Goal: Information Seeking & Learning: Find specific fact

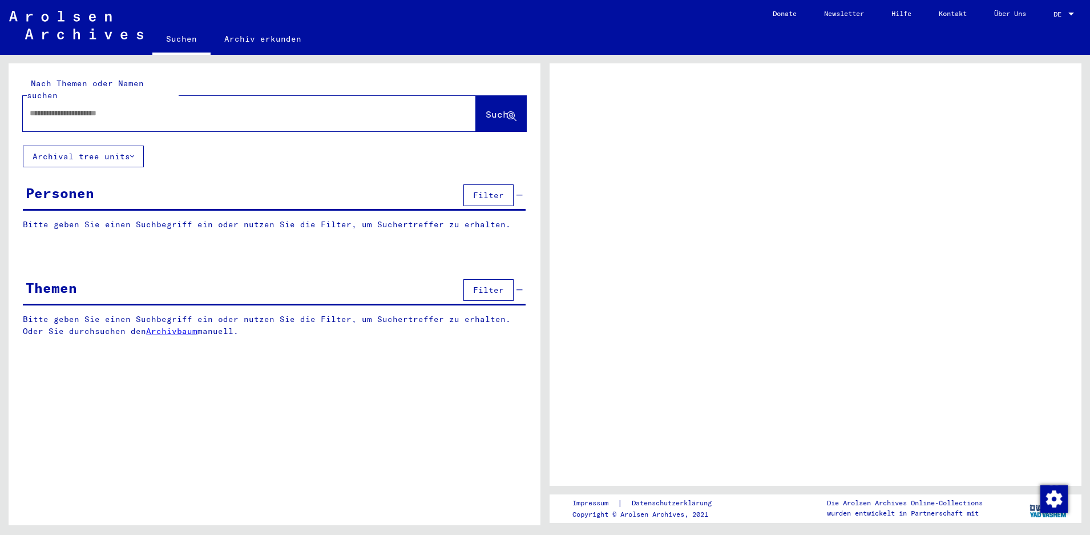
click at [167, 107] on input "text" at bounding box center [239, 113] width 419 height 12
type input "****"
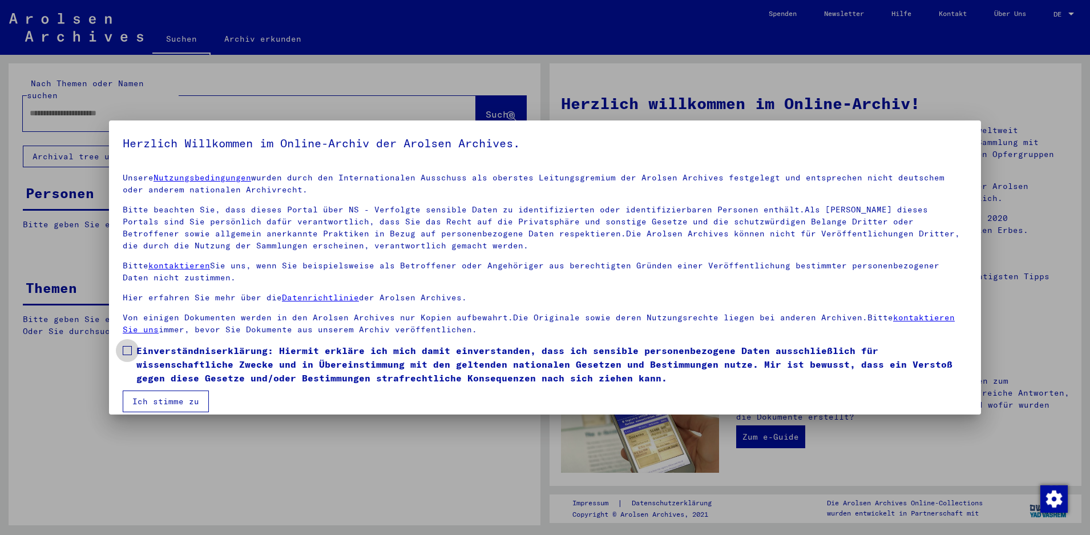
drag, startPoint x: 128, startPoint y: 351, endPoint x: 549, endPoint y: 435, distance: 428.7
click at [128, 353] on span at bounding box center [127, 350] width 9 height 9
drag, startPoint x: 175, startPoint y: 396, endPoint x: 175, endPoint y: 403, distance: 6.3
click at [175, 400] on button "Ich stimme zu" at bounding box center [166, 401] width 86 height 22
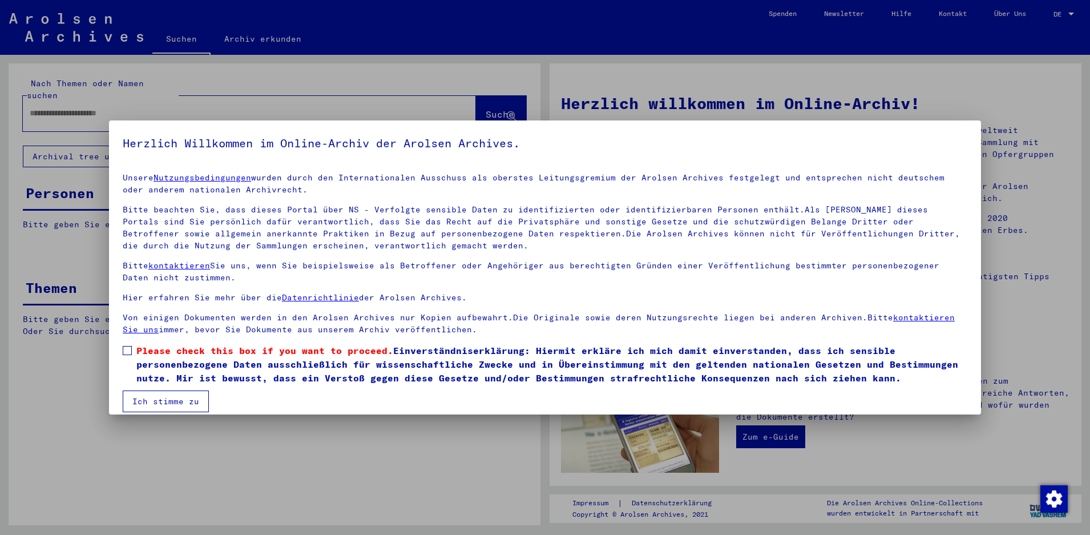
scroll to position [11, 0]
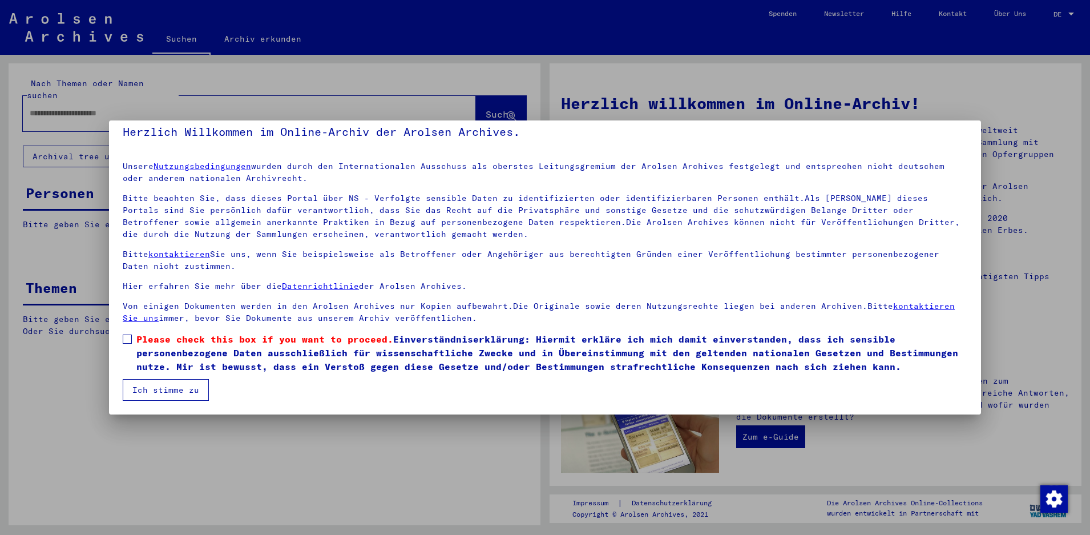
click at [133, 344] on label "Please check this box if you want to proceed. Einverständniserklärung: Hiermit …" at bounding box center [545, 352] width 844 height 41
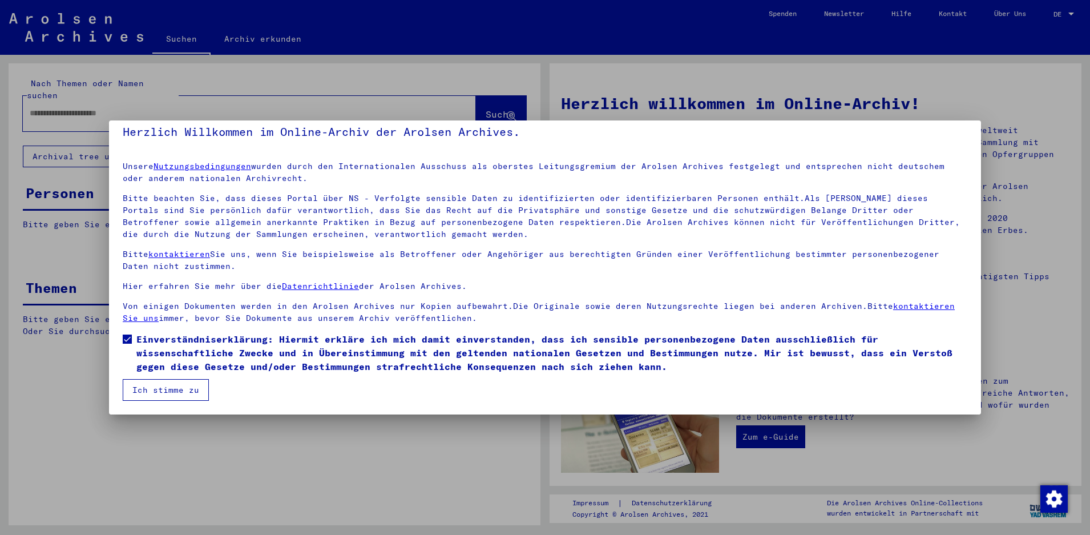
click at [148, 388] on button "Ich stimme zu" at bounding box center [166, 390] width 86 height 22
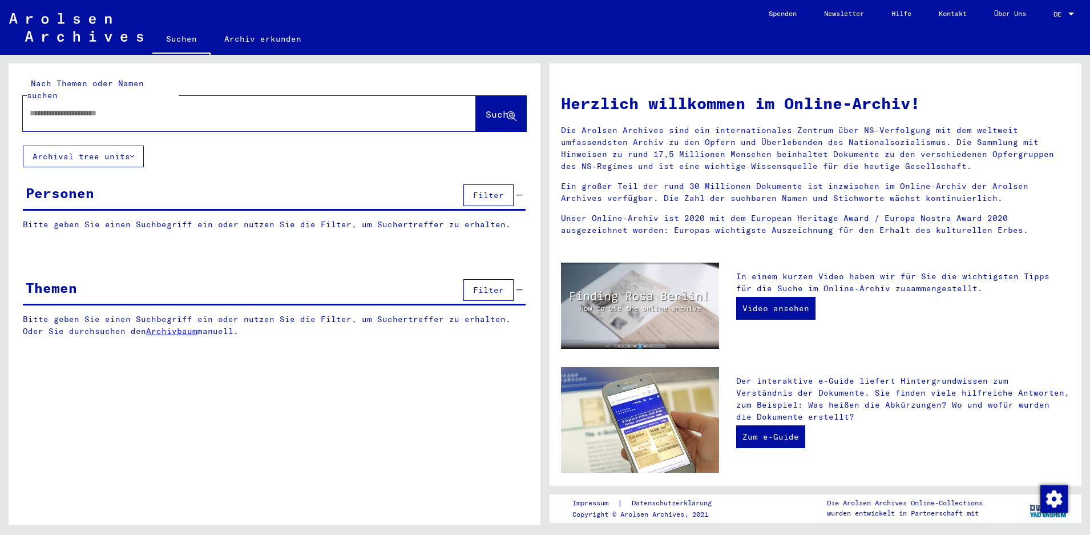
click at [85, 107] on div at bounding box center [232, 113] width 419 height 26
click at [86, 107] on input "text" at bounding box center [236, 113] width 412 height 12
type input "**********"
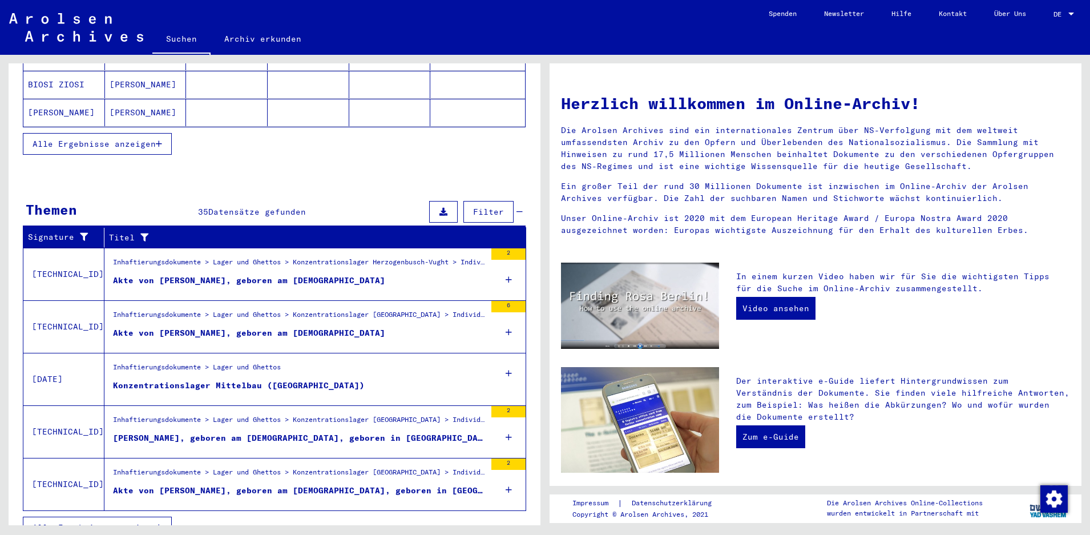
scroll to position [264, 0]
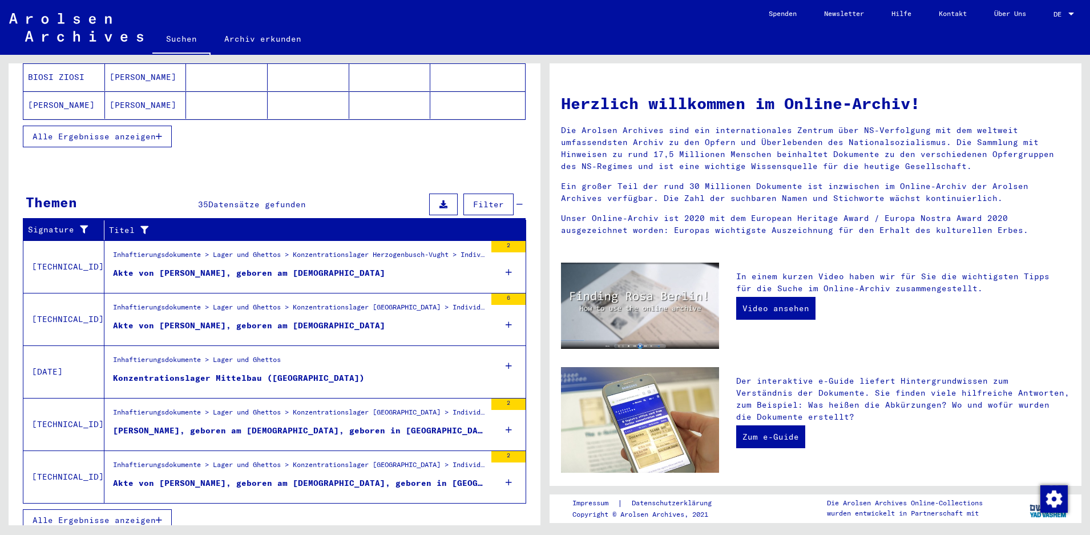
click at [120, 513] on button "Alle Ergebnisse anzeigen" at bounding box center [97, 520] width 149 height 22
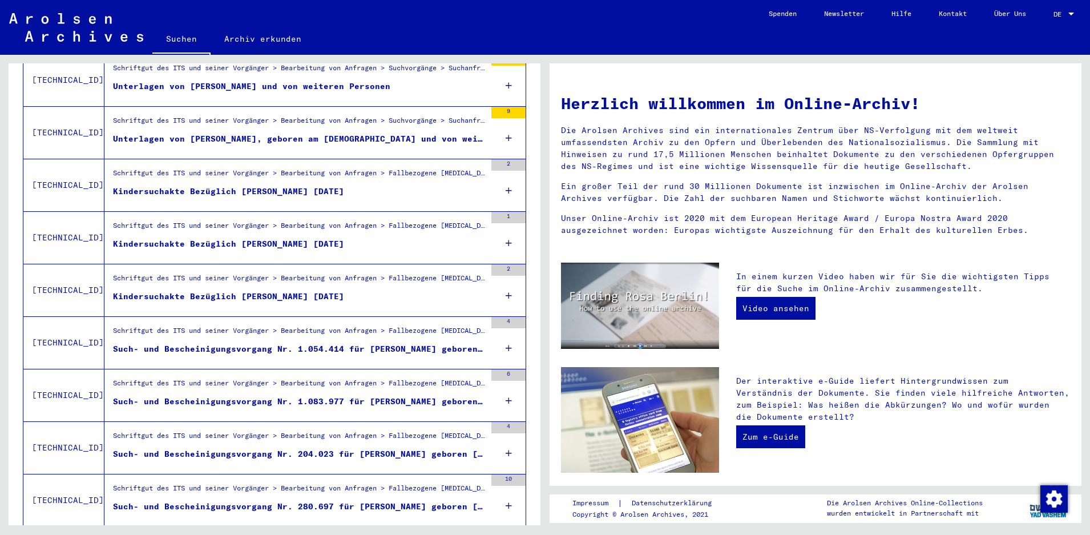
scroll to position [1126, 0]
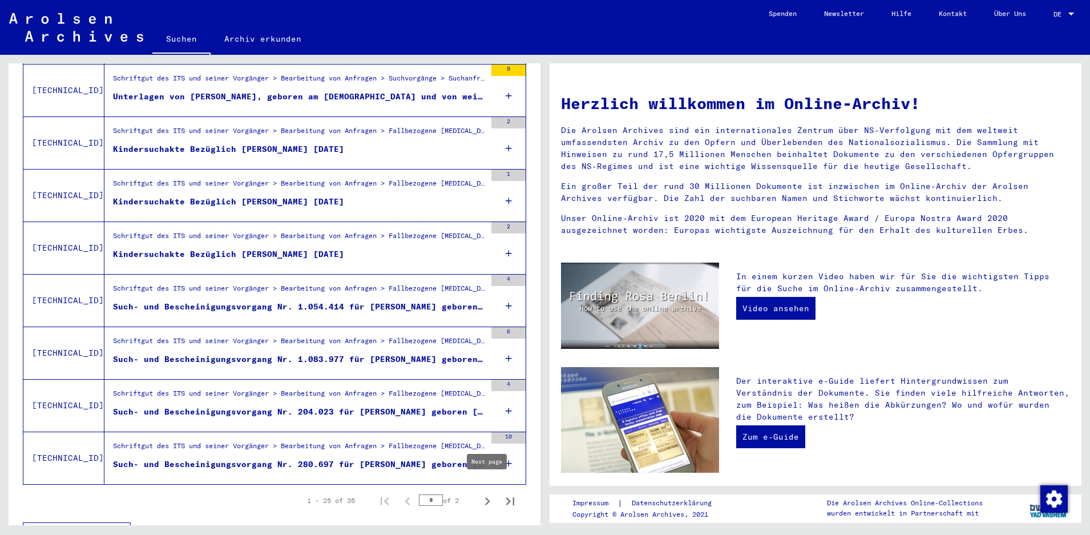
click at [483, 493] on icon "Next page" at bounding box center [487, 501] width 16 height 16
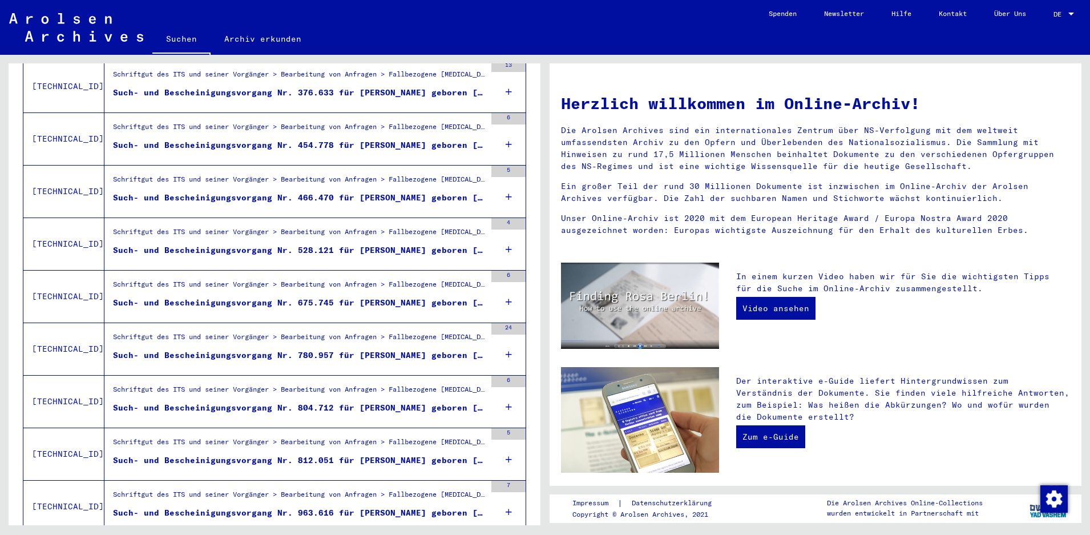
scroll to position [352, 0]
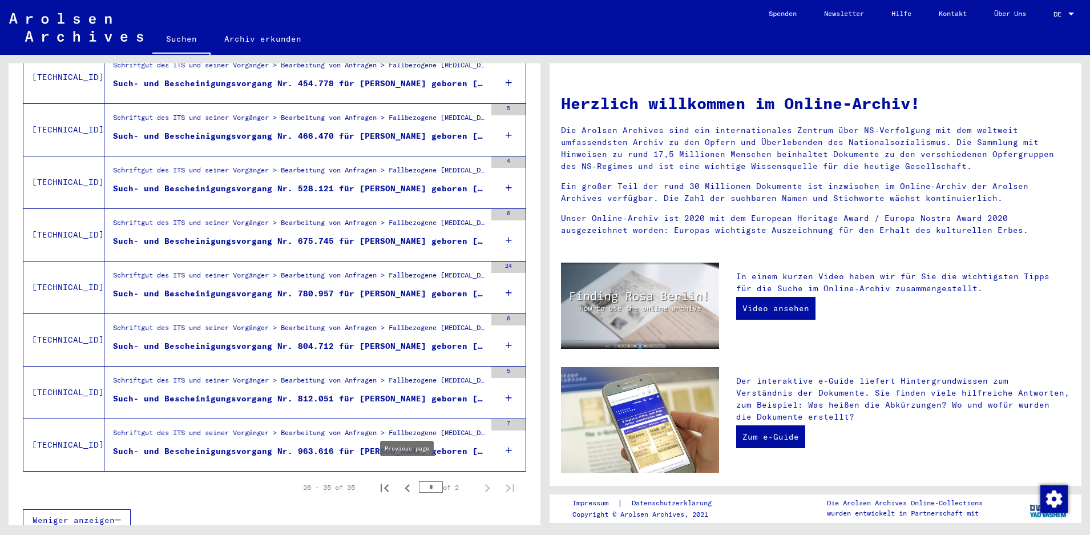
click at [406, 480] on icon "Previous page" at bounding box center [407, 488] width 16 height 16
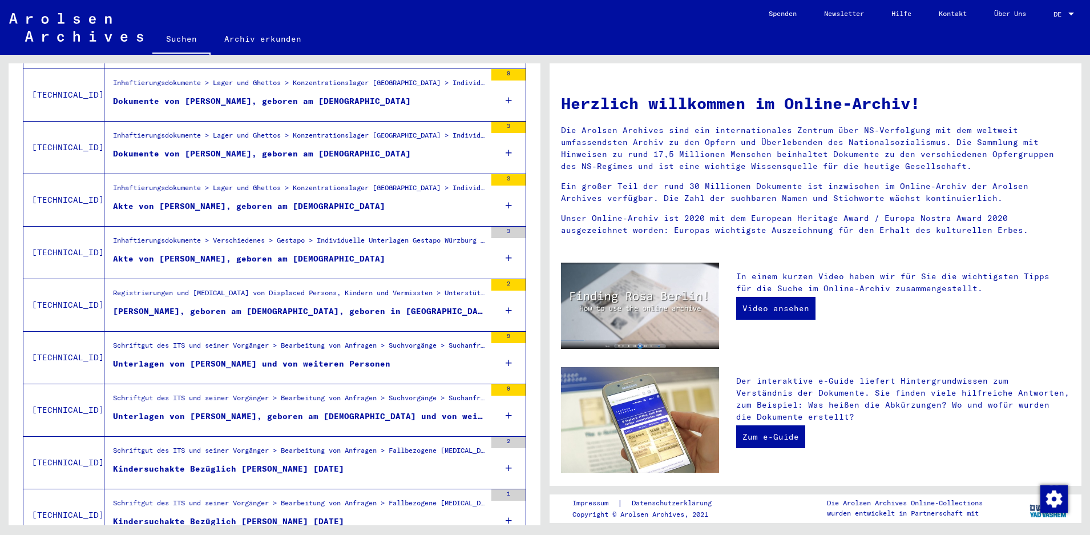
scroll to position [865, 0]
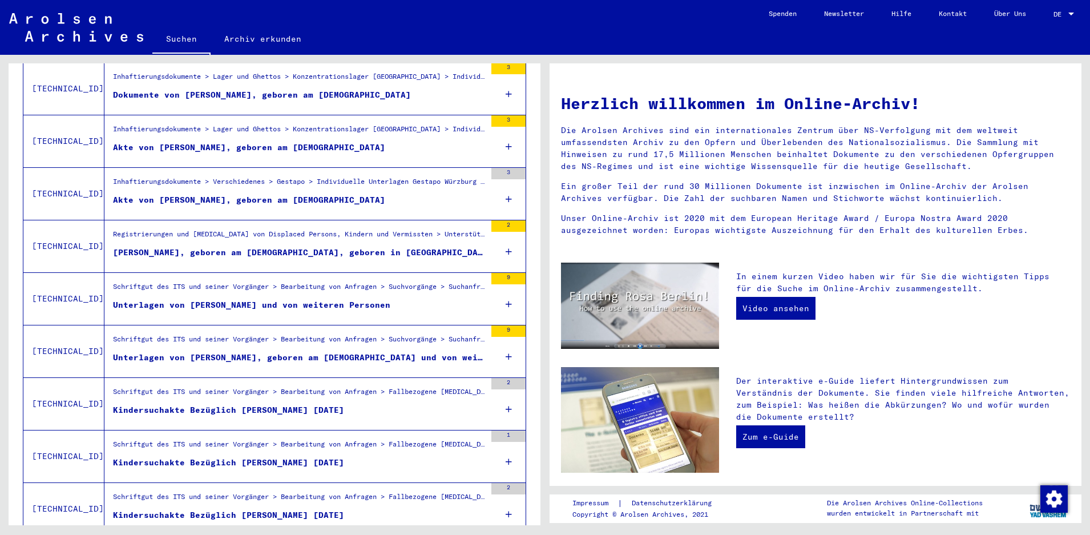
click at [347, 299] on div "Unterlagen von [PERSON_NAME] und von weiteren Personen" at bounding box center [251, 305] width 277 height 12
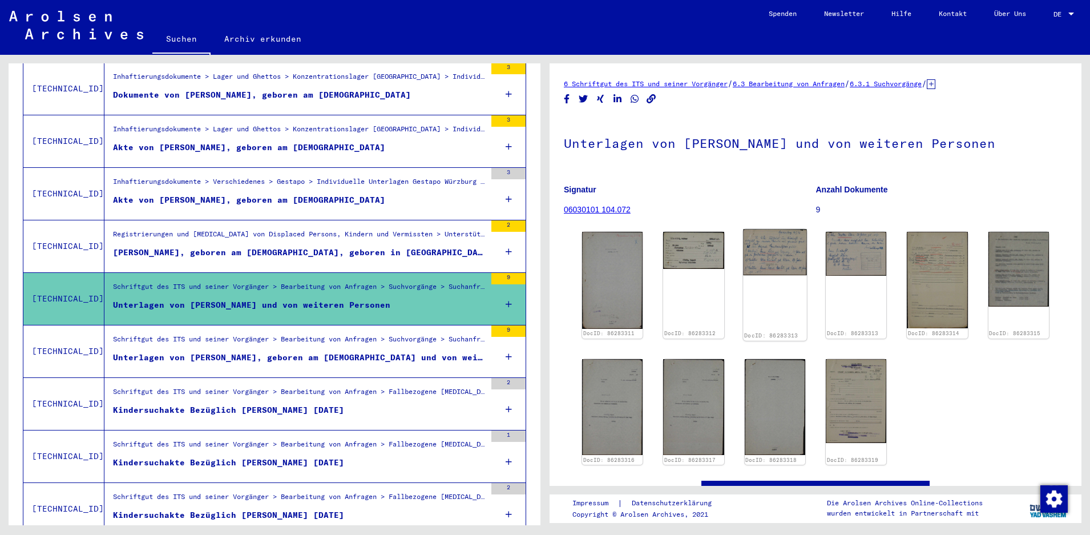
click at [772, 246] on img at bounding box center [775, 252] width 64 height 46
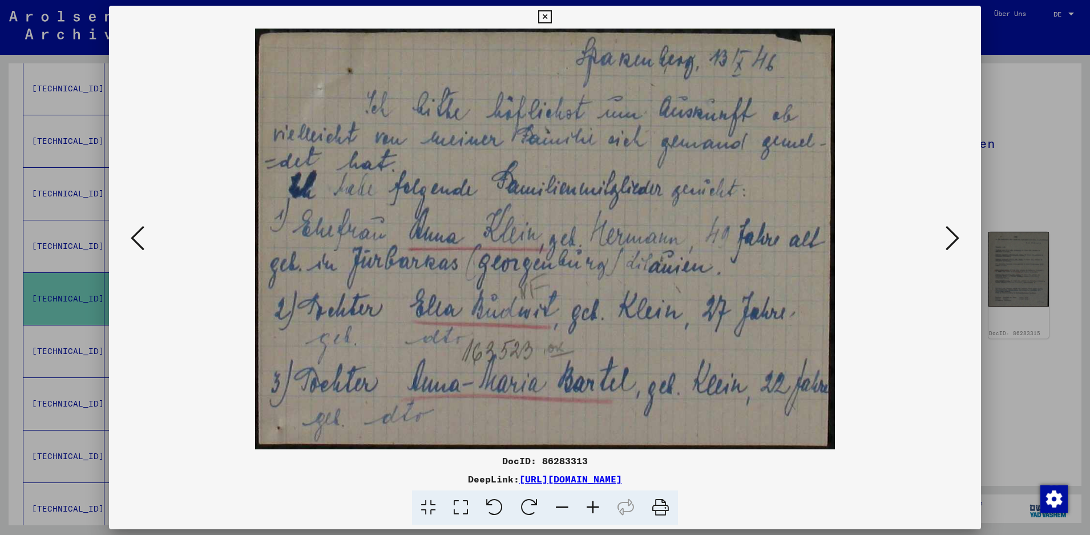
click at [551, 16] on icon at bounding box center [544, 17] width 13 height 14
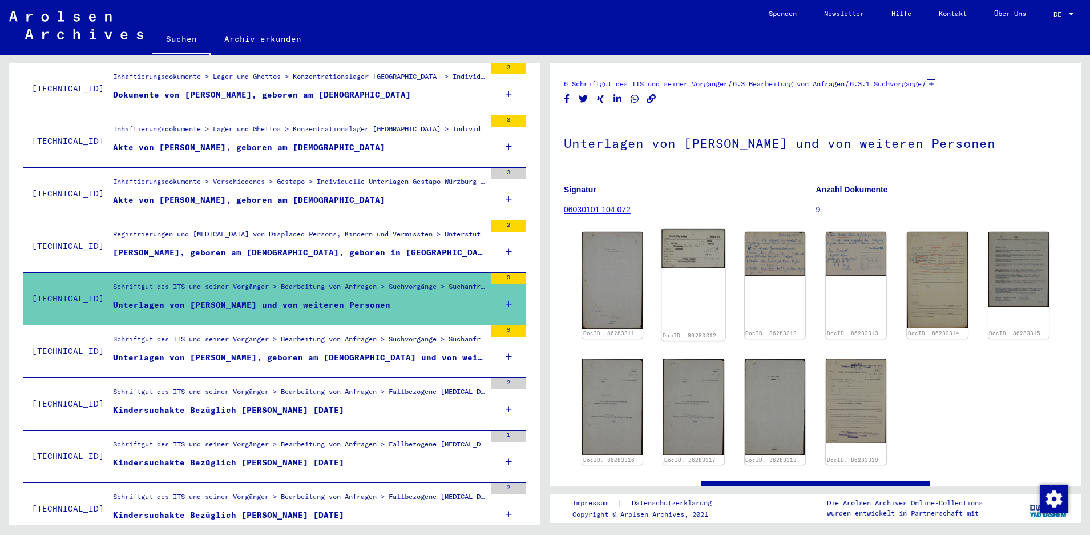
click at [674, 251] on img at bounding box center [694, 248] width 64 height 39
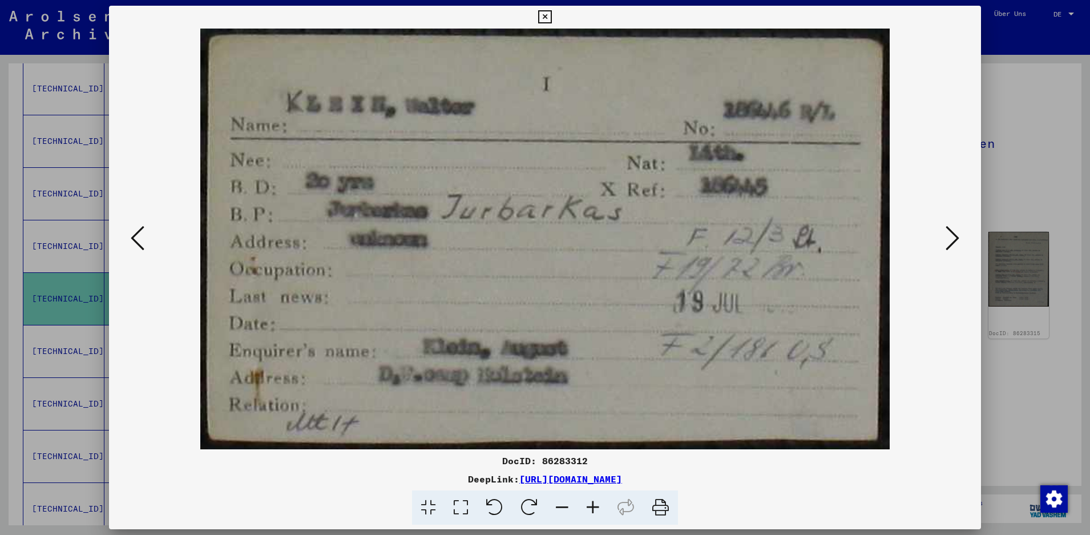
click at [551, 14] on icon at bounding box center [544, 17] width 13 height 14
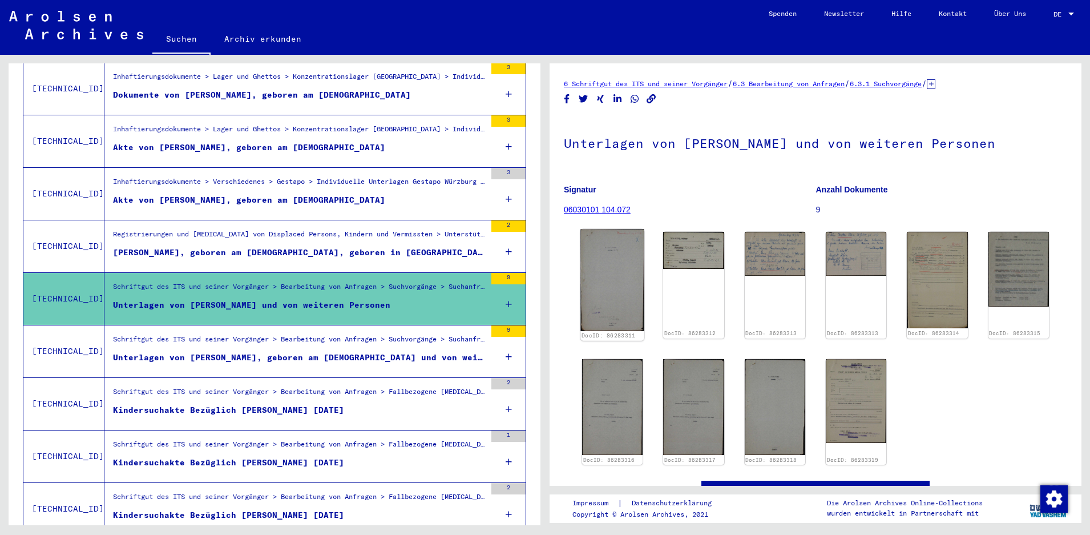
click at [613, 299] on img at bounding box center [612, 280] width 64 height 102
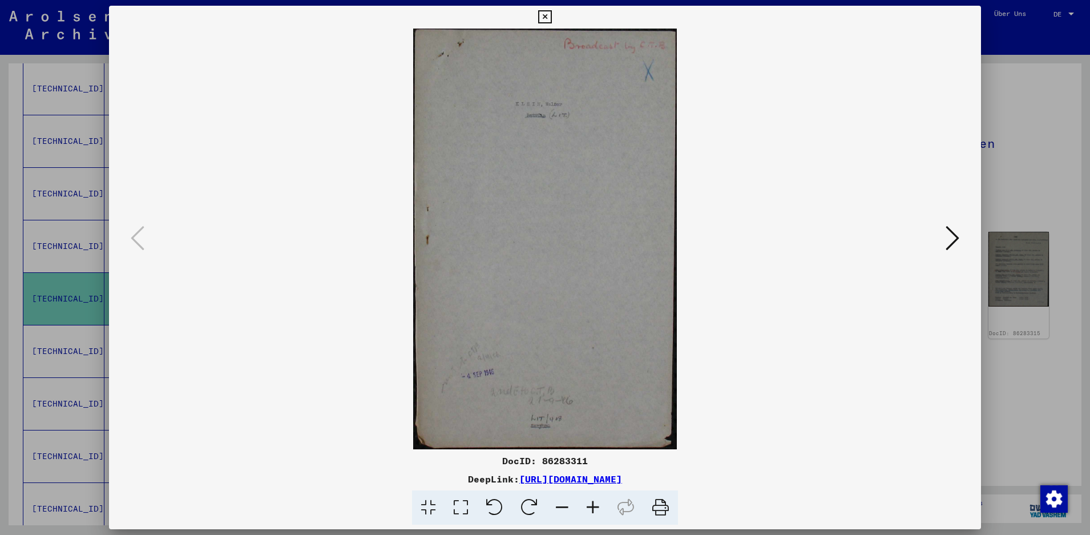
click at [551, 15] on icon at bounding box center [544, 17] width 13 height 14
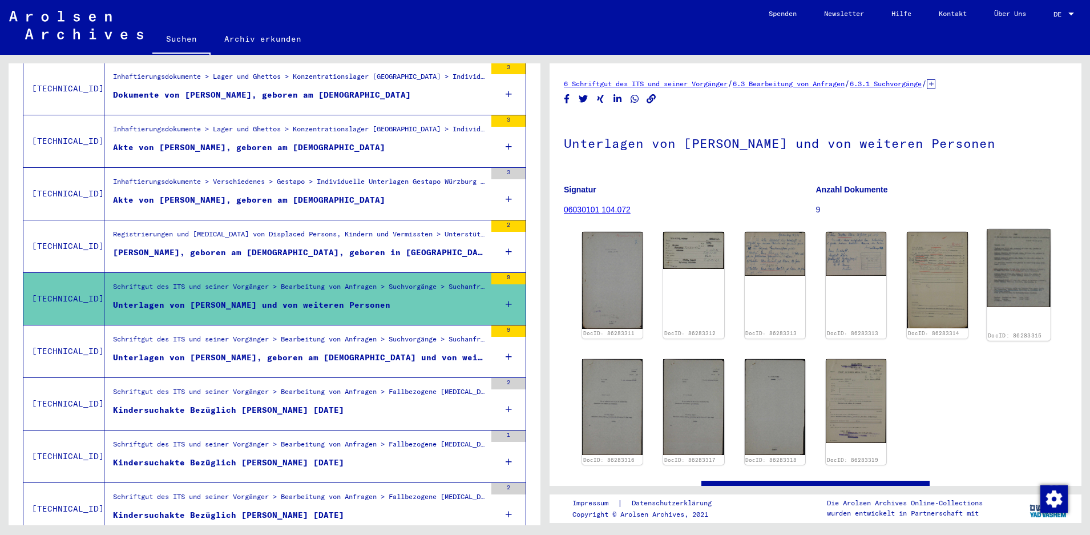
click at [1009, 254] on img at bounding box center [1018, 268] width 64 height 78
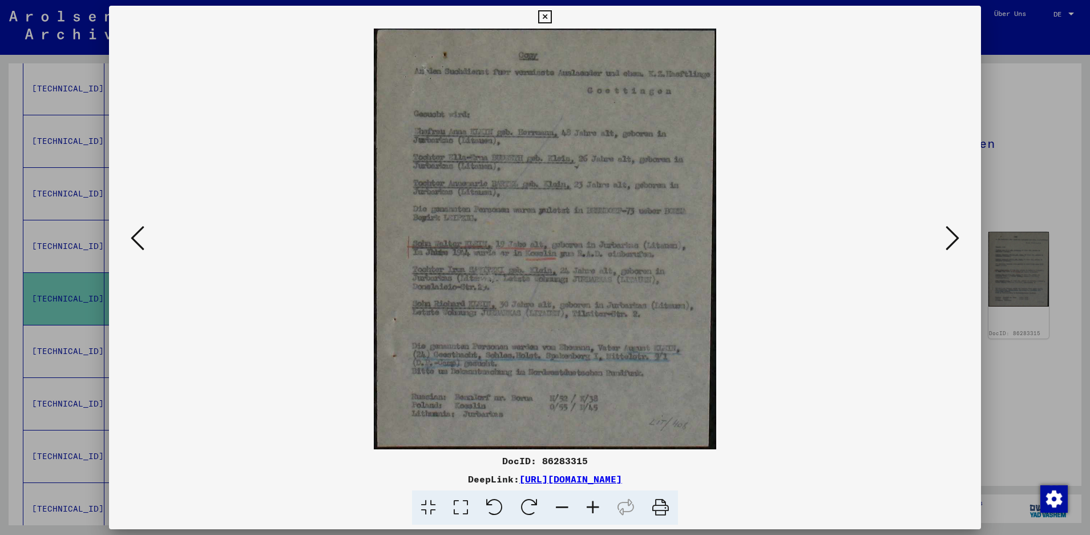
click at [551, 18] on icon at bounding box center [544, 17] width 13 height 14
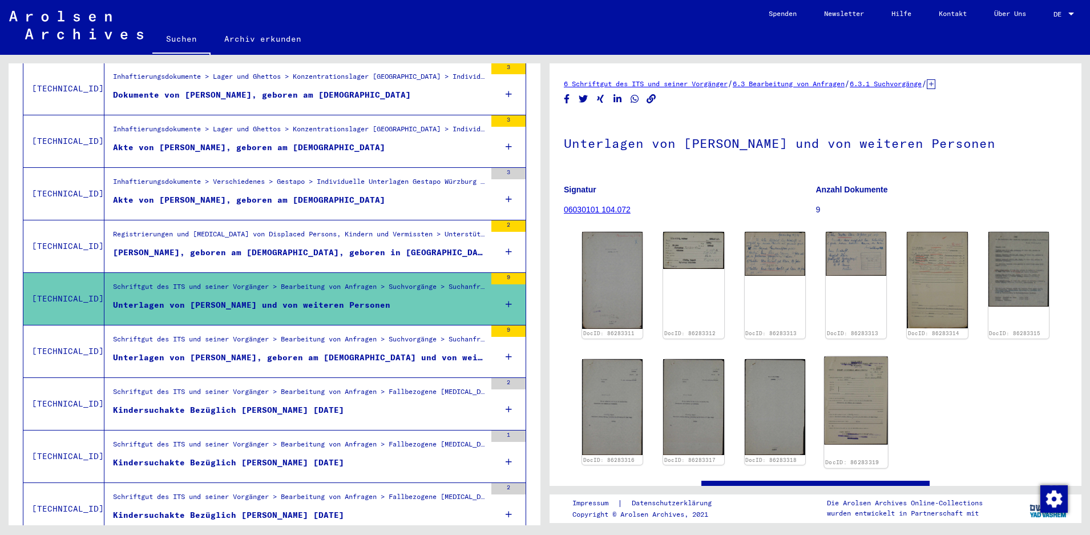
click at [861, 400] on img at bounding box center [856, 400] width 64 height 88
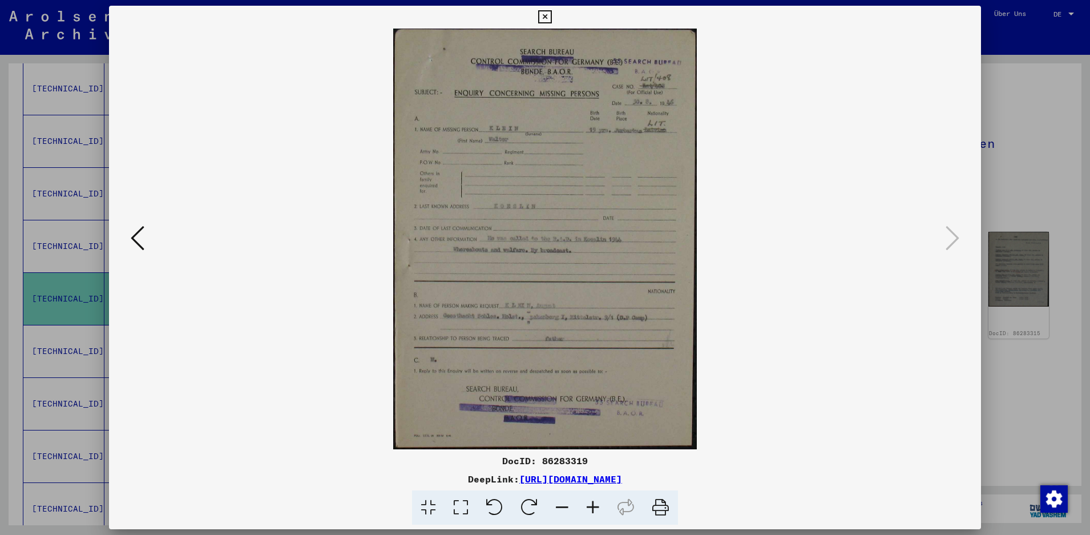
click at [551, 14] on icon at bounding box center [544, 17] width 13 height 14
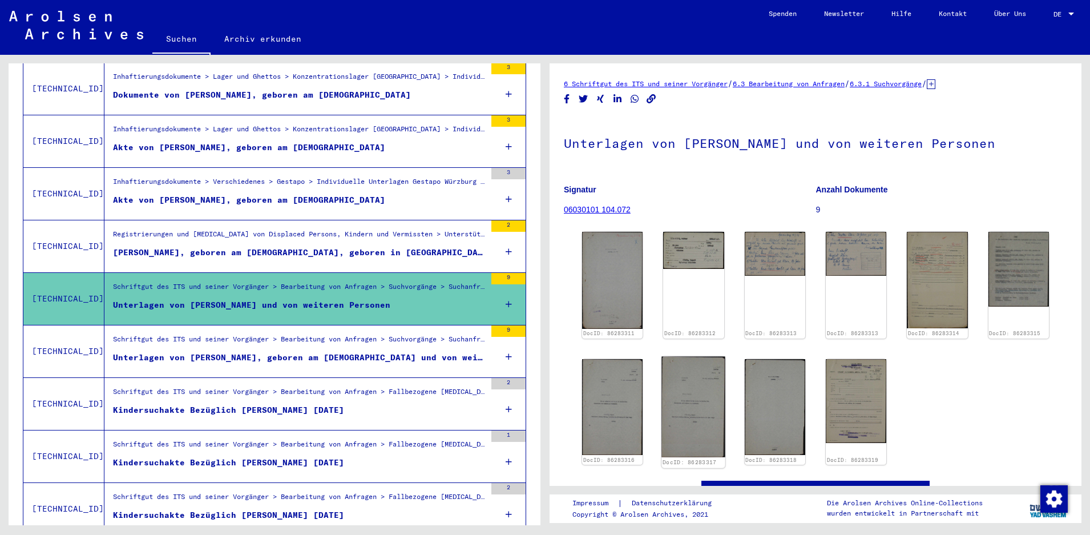
click at [712, 380] on img at bounding box center [694, 406] width 64 height 101
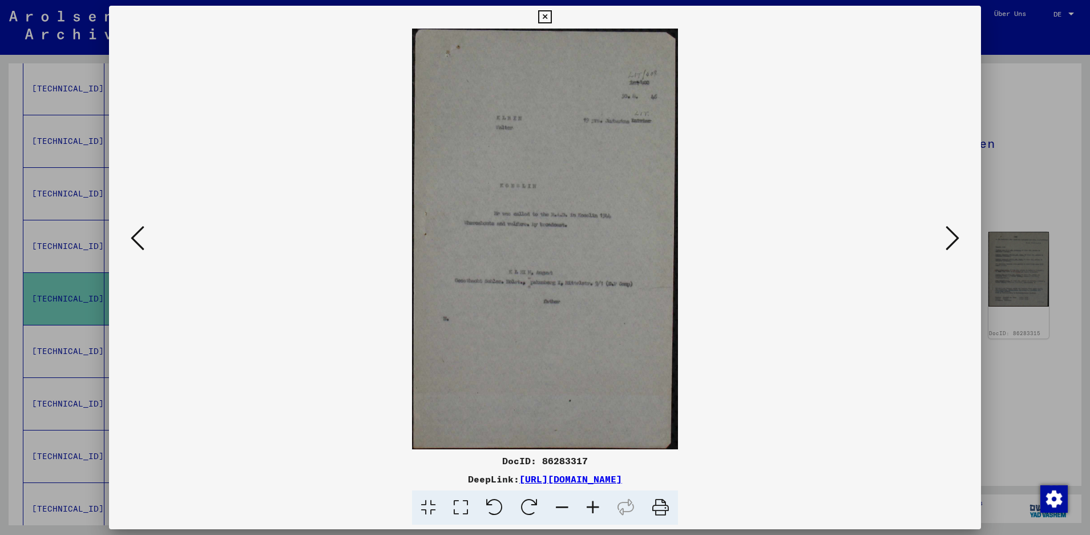
click at [551, 15] on icon at bounding box center [544, 17] width 13 height 14
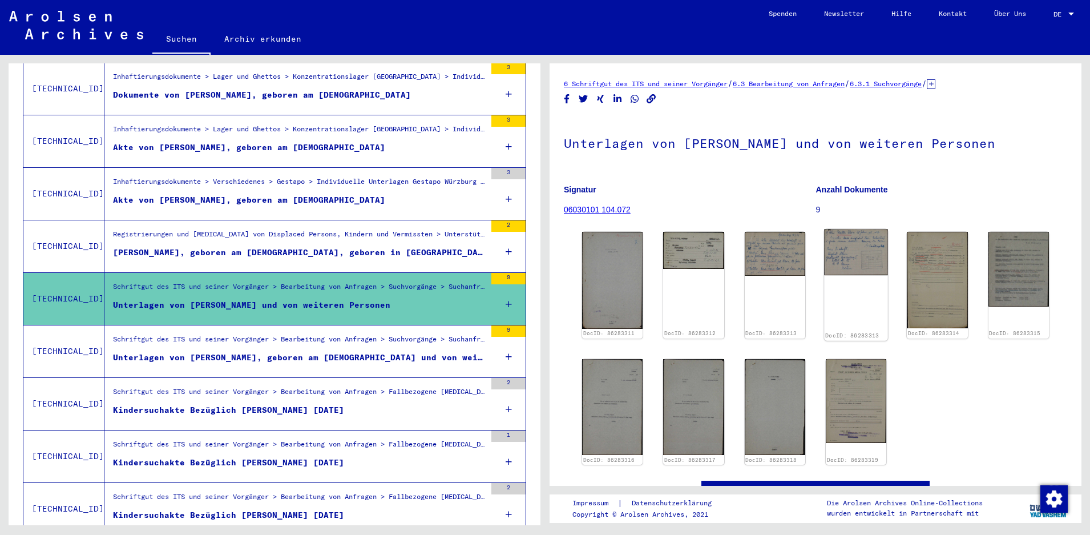
click at [858, 247] on img at bounding box center [856, 252] width 64 height 46
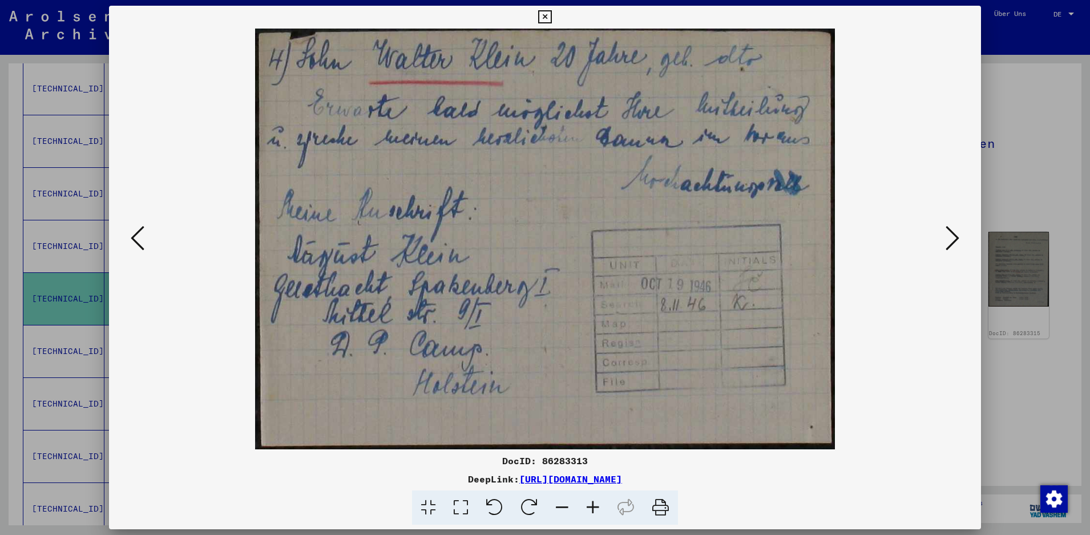
click at [551, 19] on icon at bounding box center [544, 17] width 13 height 14
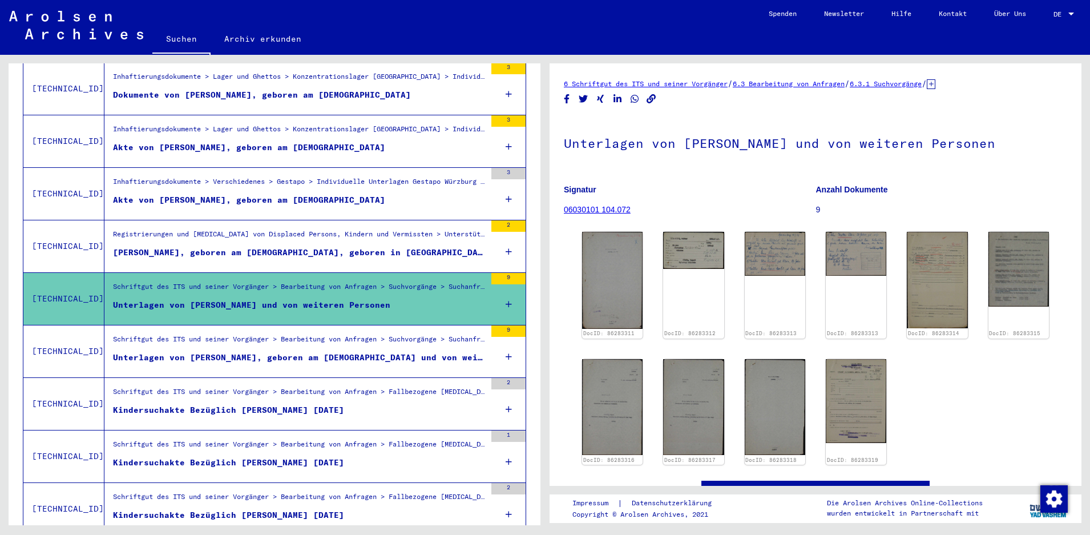
click at [431, 334] on div "Schriftgut des ITS und seiner Vorgänger > Bearbeitung von Anfragen > Suchvorgän…" at bounding box center [299, 342] width 373 height 16
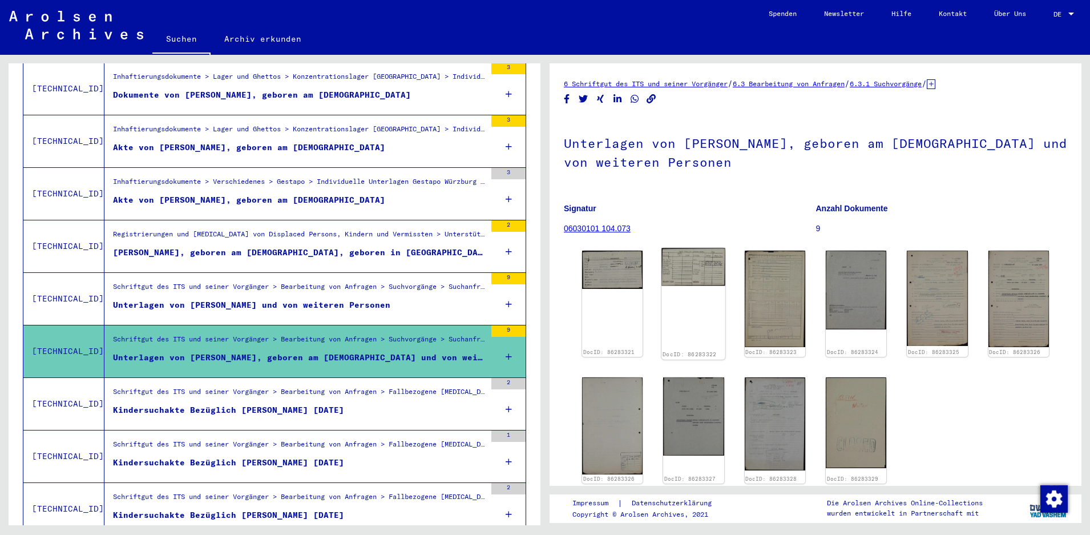
click at [699, 267] on img at bounding box center [694, 267] width 64 height 38
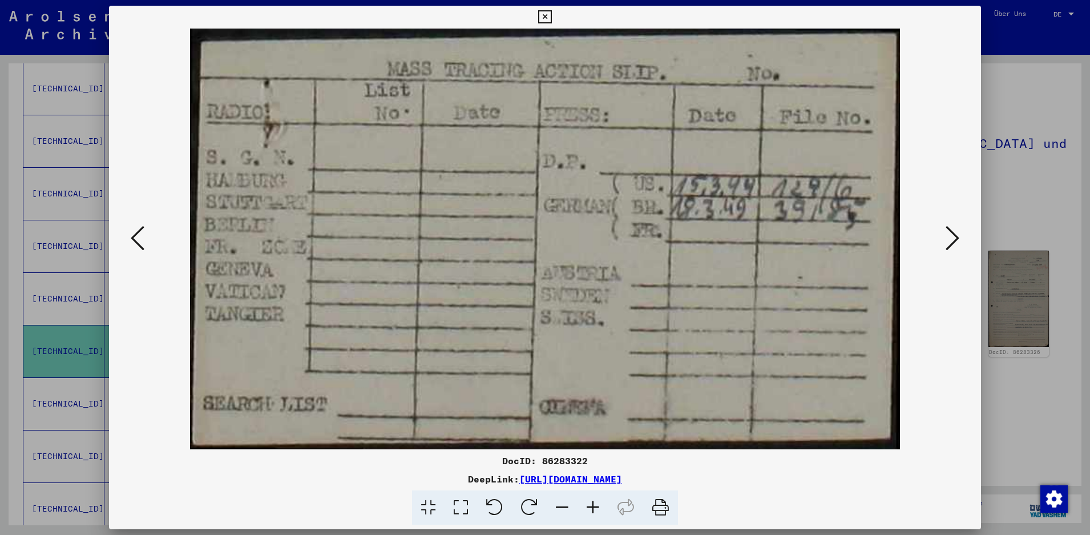
click at [551, 15] on icon at bounding box center [544, 17] width 13 height 14
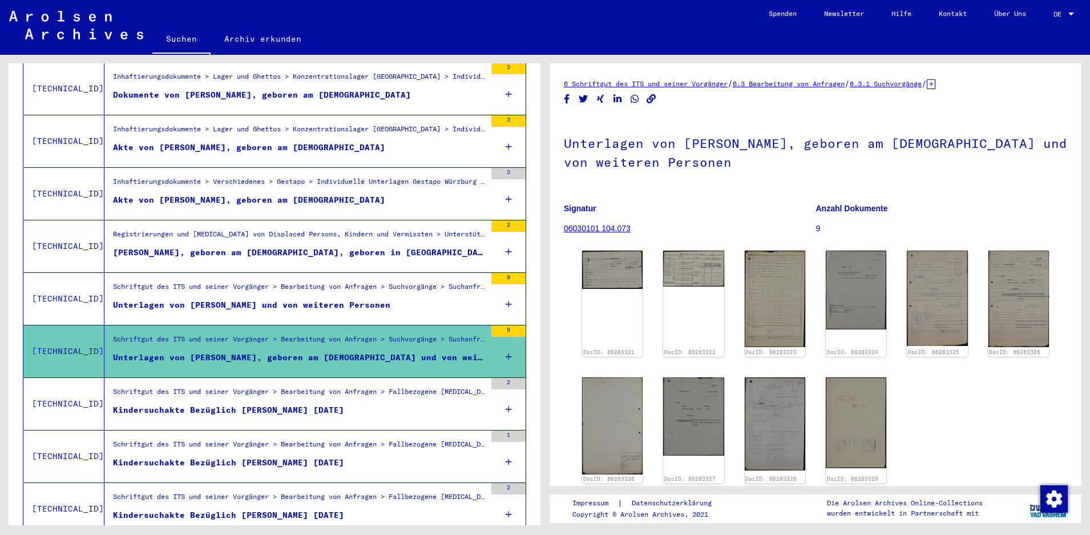
click at [242, 404] on div "Kindersuchakte Bezüglich [PERSON_NAME] [DATE]" at bounding box center [228, 410] width 231 height 12
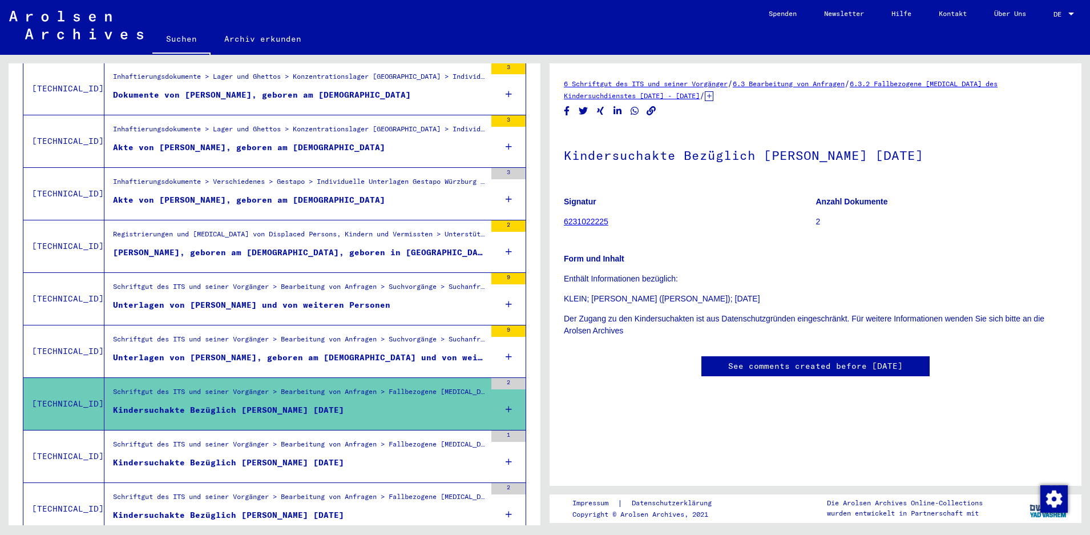
click at [247, 439] on div "Schriftgut des ITS und seiner Vorgänger > Bearbeitung von Anfragen > Fallbezoge…" at bounding box center [299, 447] width 373 height 16
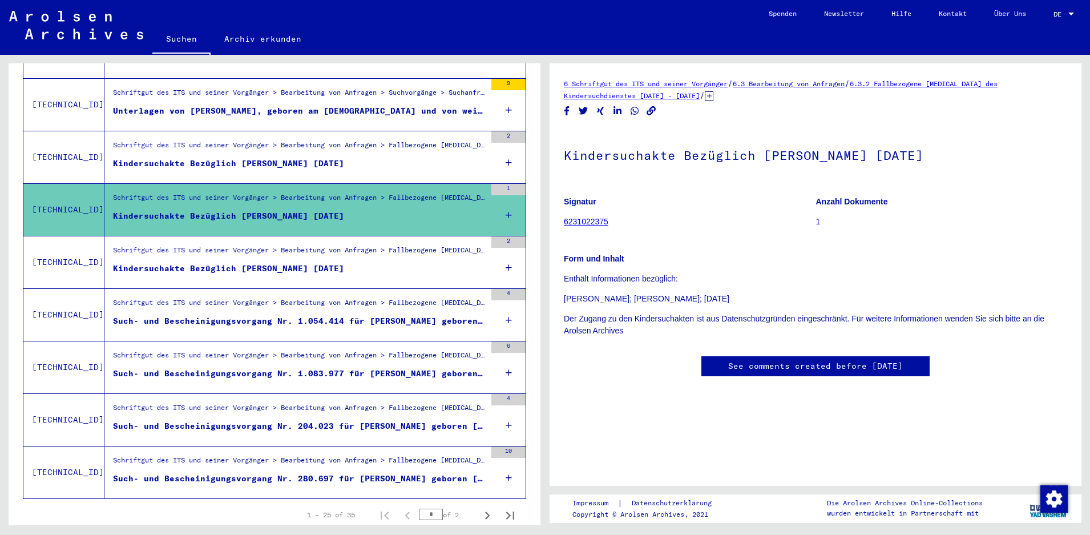
scroll to position [1139, 0]
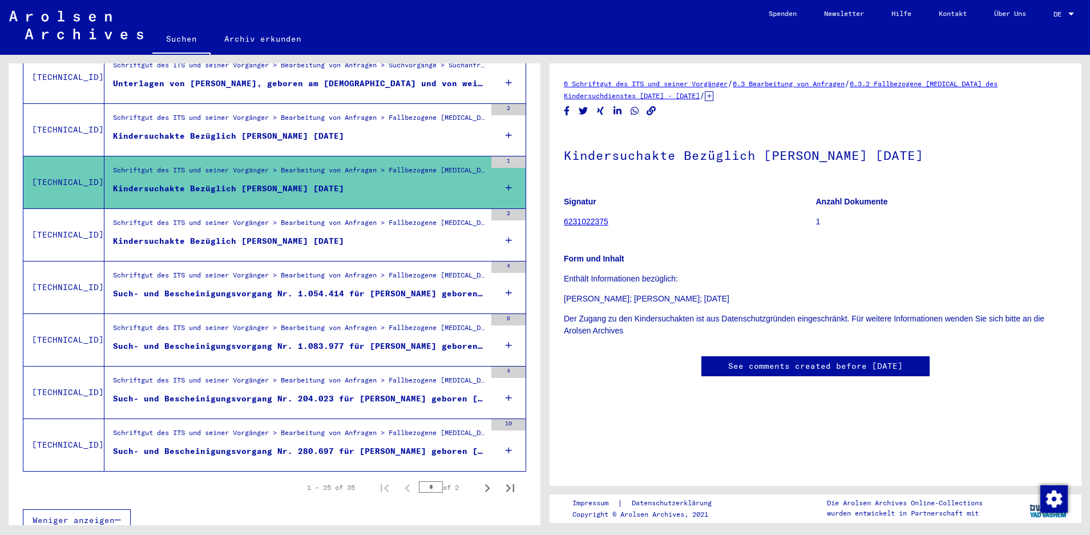
click at [322, 445] on div "Such- und Bescheinigungsvorgang Nr. 280.697 für [PERSON_NAME] geboren [DEMOGRAP…" at bounding box center [299, 451] width 373 height 12
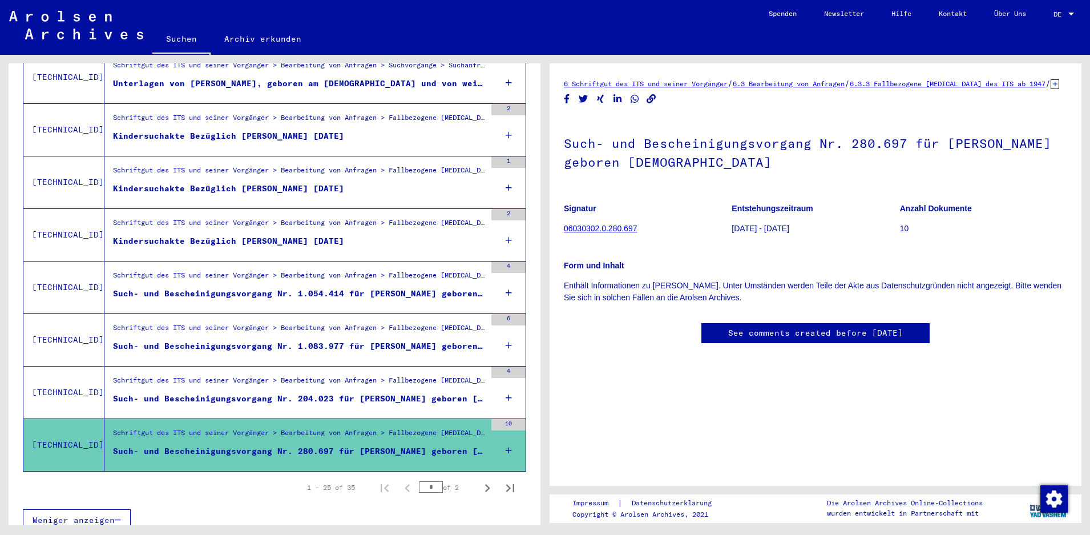
click at [323, 392] on div "Such- und Bescheinigungsvorgang Nr. 204.023 für [PERSON_NAME] geboren [DEMOGRAP…" at bounding box center [299, 398] width 373 height 12
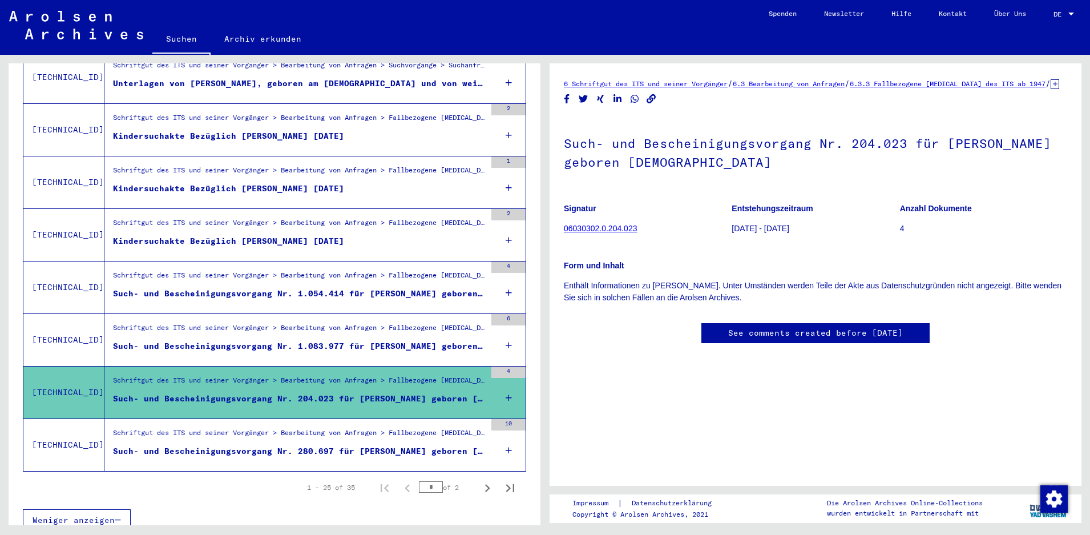
click at [336, 322] on div "Schriftgut des ITS und seiner Vorgänger > Bearbeitung von Anfragen > Fallbezoge…" at bounding box center [299, 330] width 373 height 16
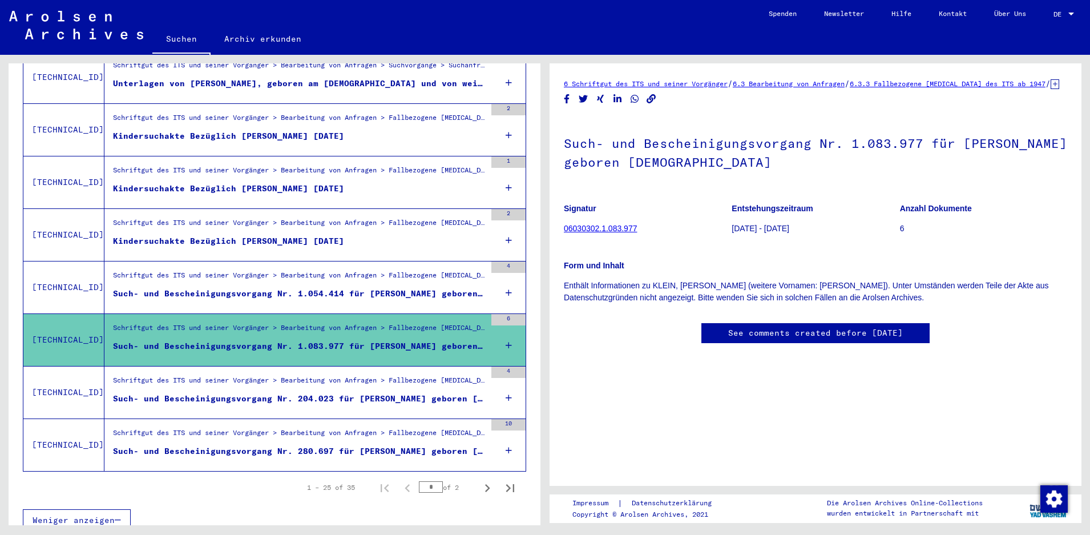
click at [346, 270] on div "Schriftgut des ITS und seiner Vorgänger > Bearbeitung von Anfragen > Fallbezoge…" at bounding box center [299, 278] width 373 height 16
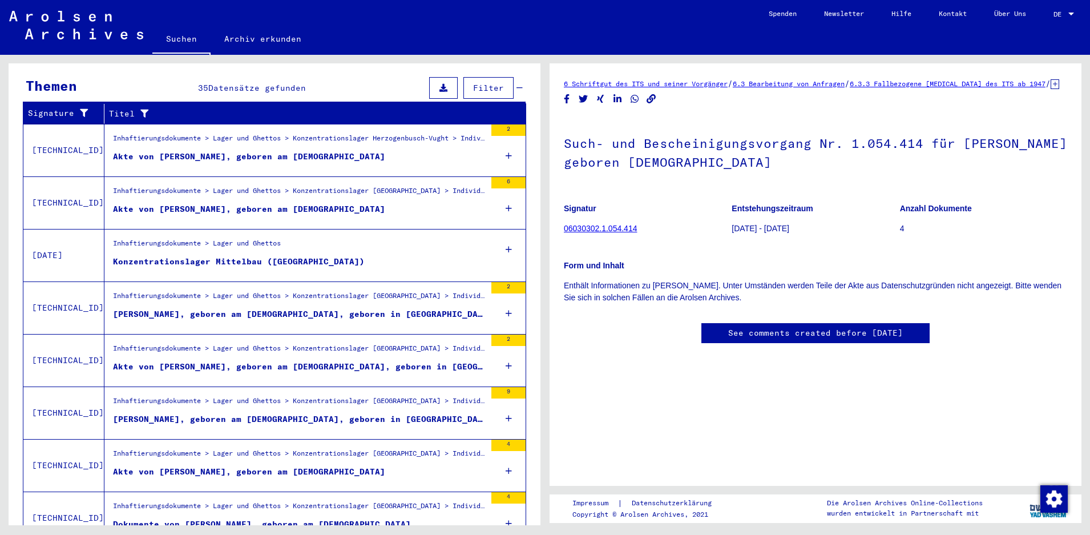
scroll to position [71, 0]
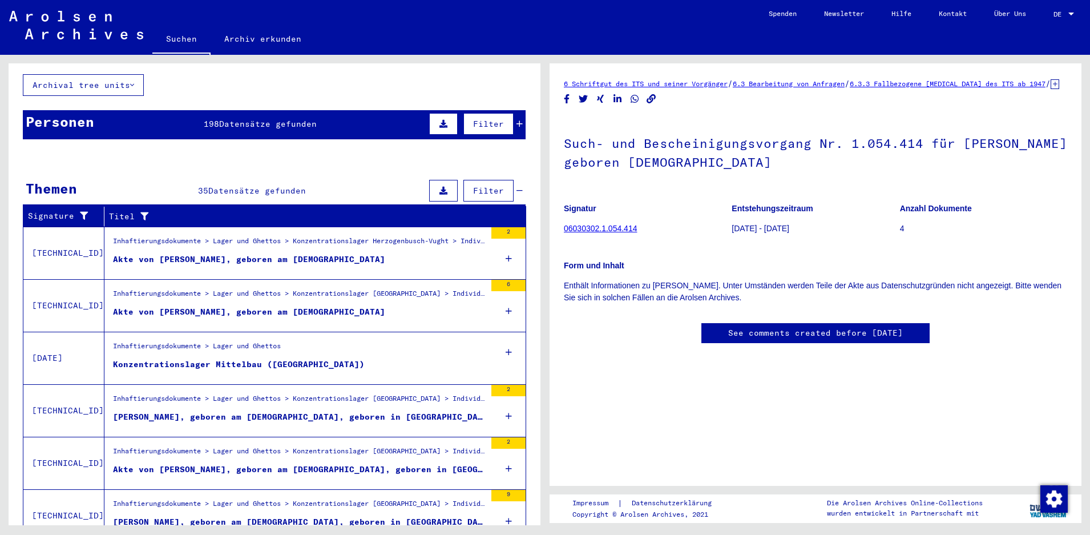
click at [284, 253] on div "Akte von [PERSON_NAME], geboren am [DEMOGRAPHIC_DATA]" at bounding box center [249, 259] width 272 height 12
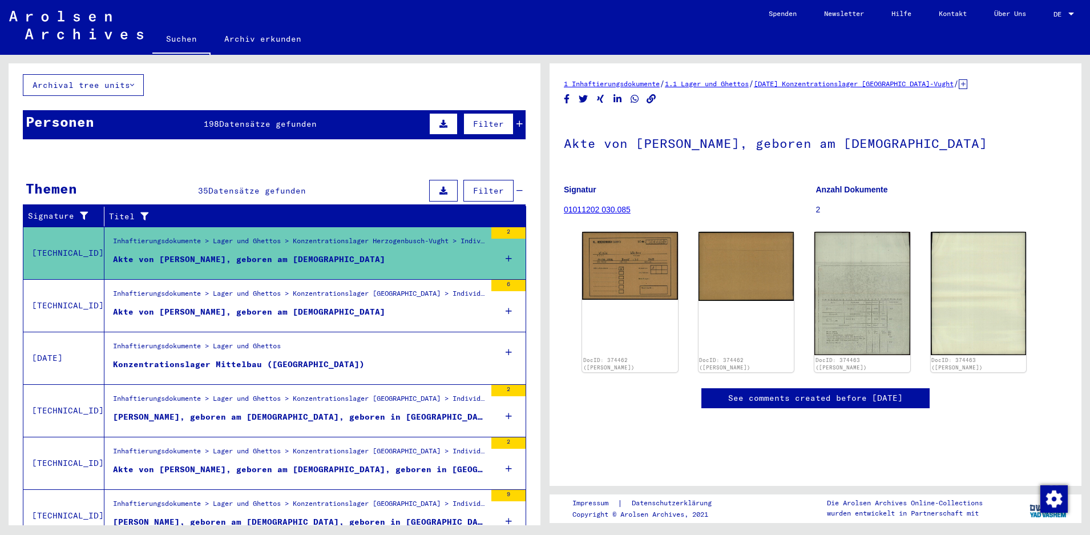
click at [289, 306] on div "Akte von [PERSON_NAME], geboren am [DEMOGRAPHIC_DATA]" at bounding box center [249, 312] width 272 height 12
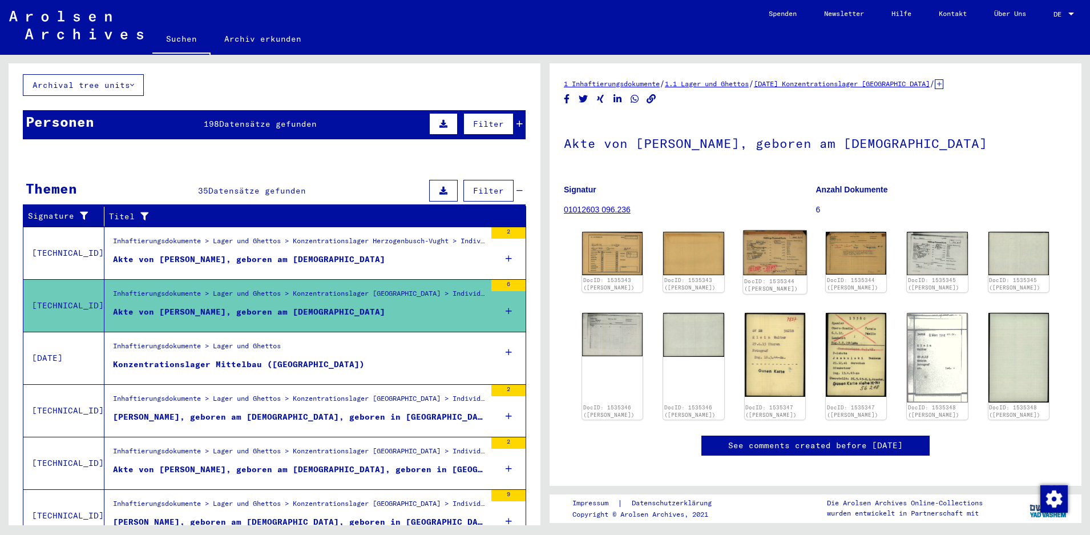
click at [772, 247] on img at bounding box center [775, 252] width 64 height 45
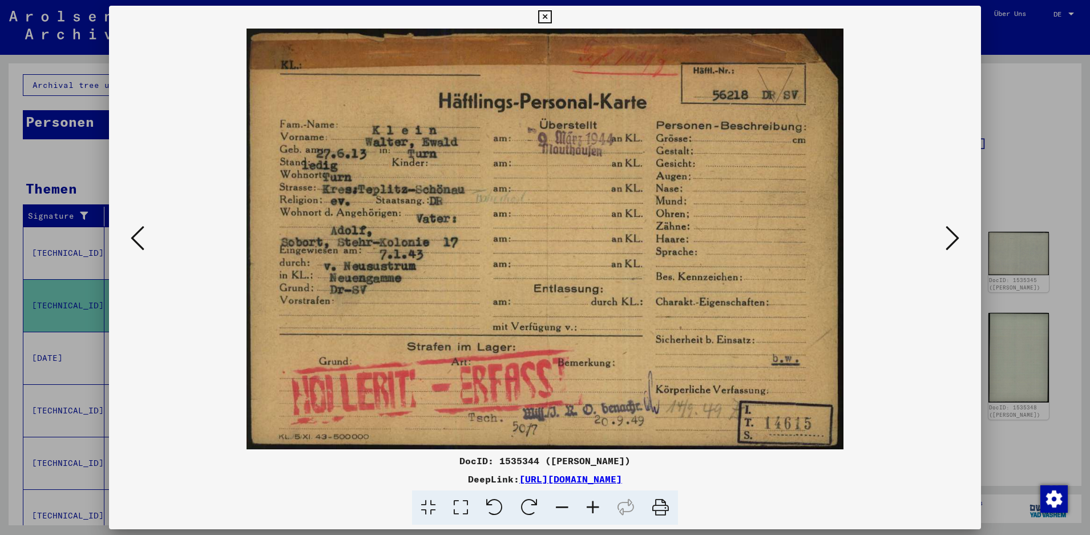
click at [551, 15] on icon at bounding box center [544, 17] width 13 height 14
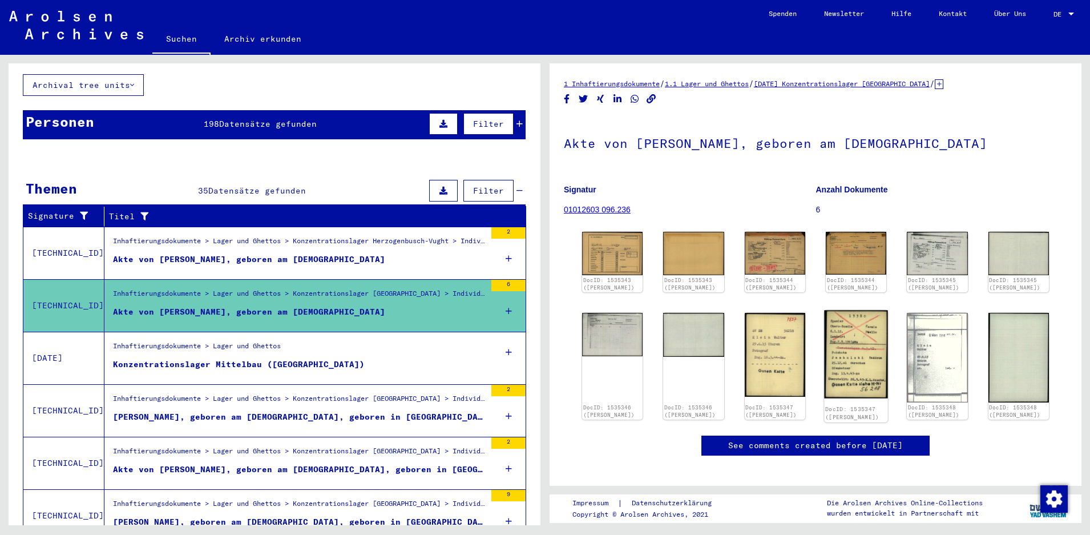
click at [867, 333] on img at bounding box center [856, 354] width 64 height 88
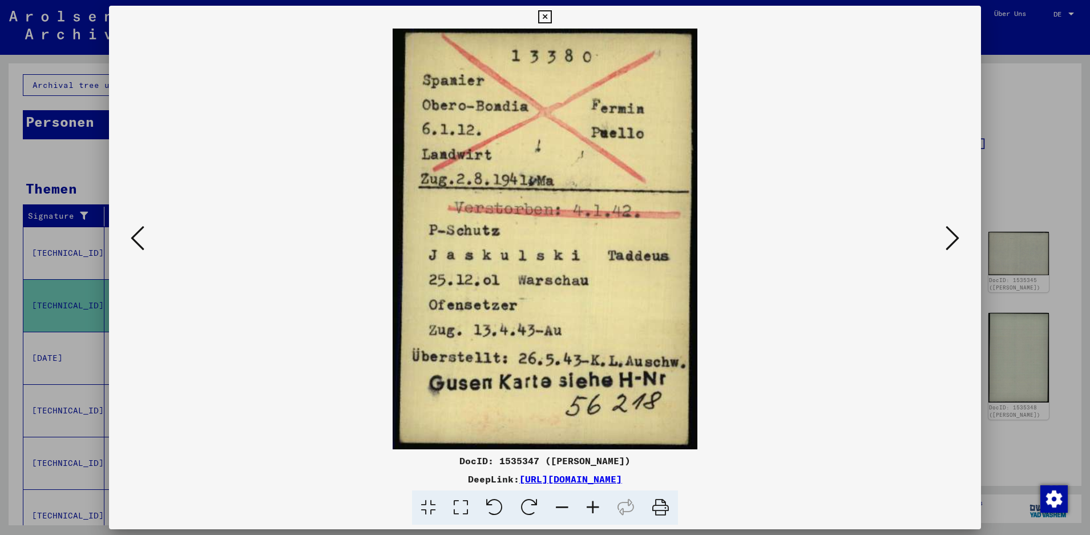
click at [551, 15] on icon at bounding box center [544, 17] width 13 height 14
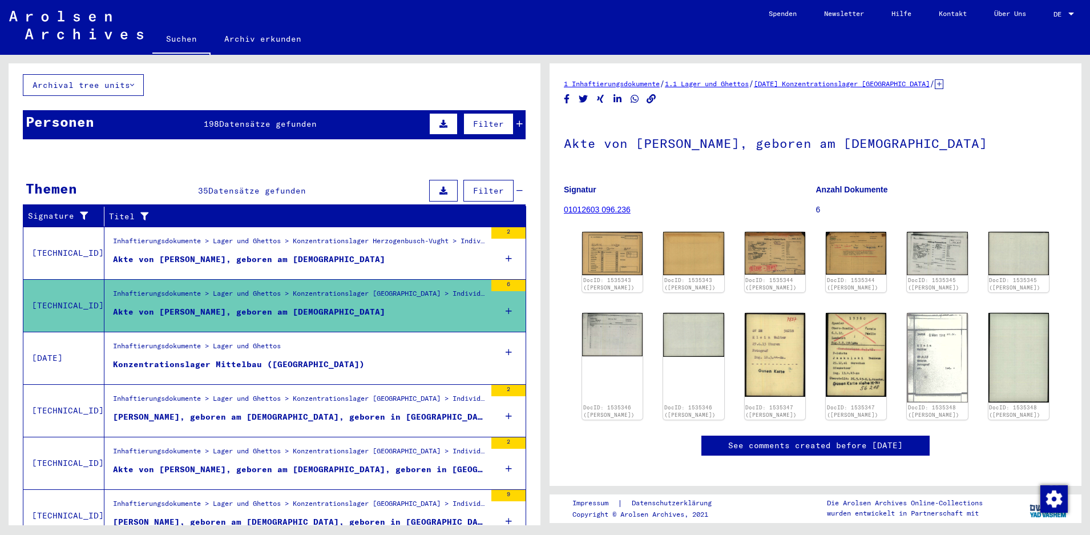
click at [377, 358] on figure "Konzentrationslager Mittelbau ([GEOGRAPHIC_DATA])" at bounding box center [299, 366] width 373 height 17
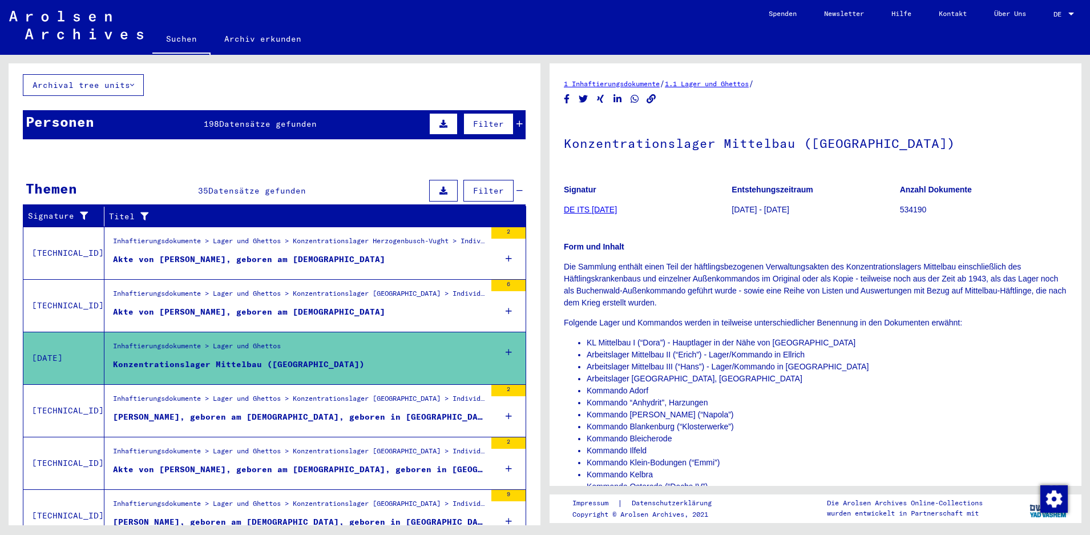
click at [362, 411] on div "[PERSON_NAME], geboren am [DEMOGRAPHIC_DATA], geboren in [GEOGRAPHIC_DATA]" at bounding box center [299, 417] width 373 height 12
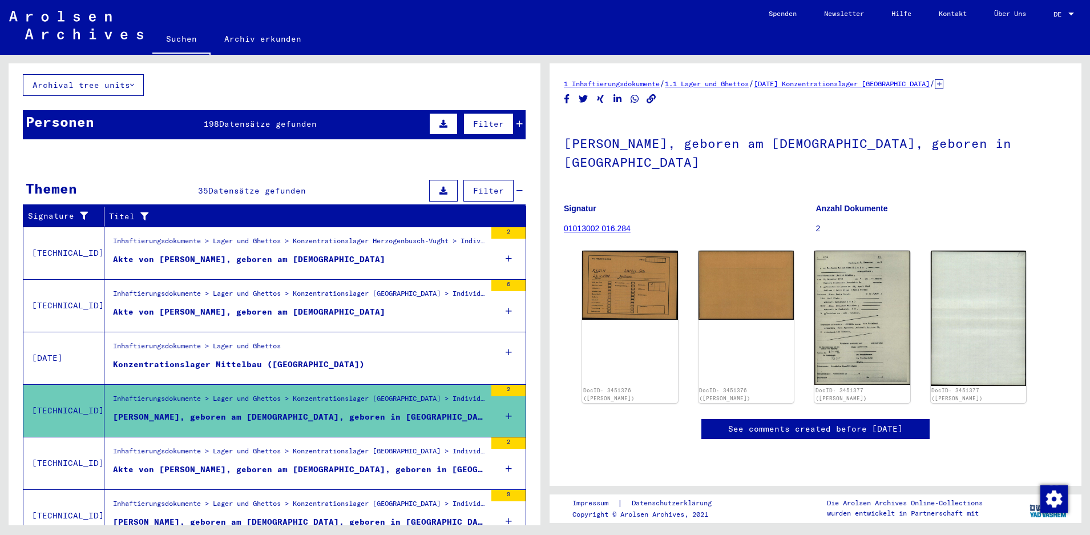
click at [363, 463] on div "Akte von [PERSON_NAME], geboren am [DEMOGRAPHIC_DATA], geboren in [GEOGRAPHIC_D…" at bounding box center [299, 469] width 373 height 12
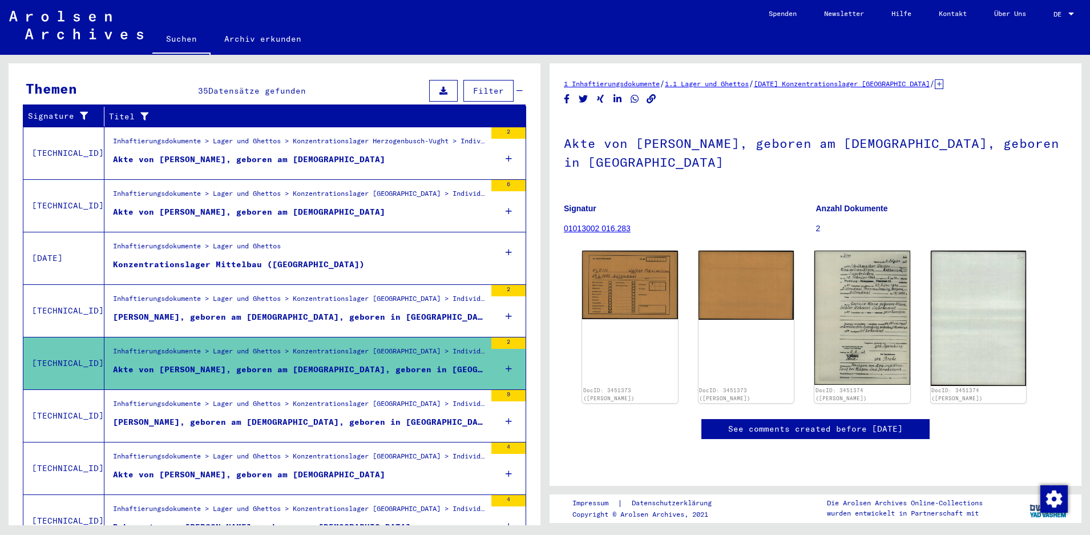
scroll to position [174, 0]
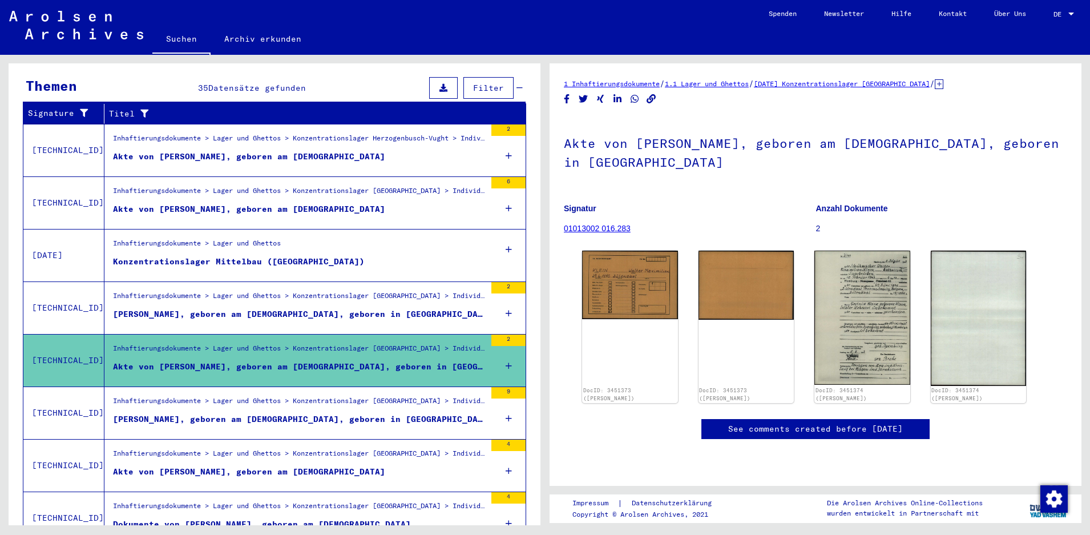
click at [363, 397] on div "Inhaftierungsdokumente > Lager und Ghettos > Konzentrationslager [GEOGRAPHIC_DA…" at bounding box center [299, 403] width 373 height 16
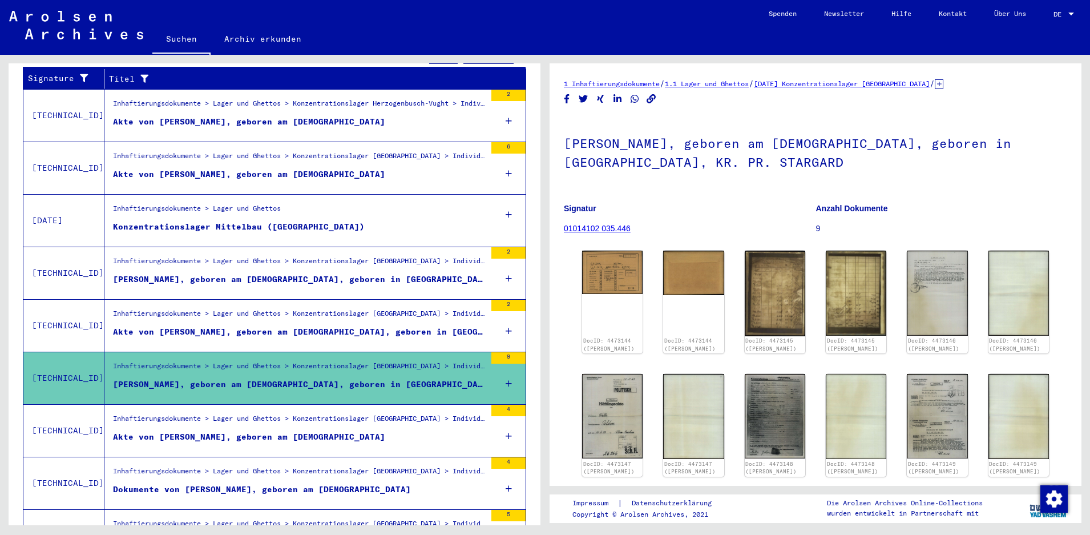
scroll to position [236, 0]
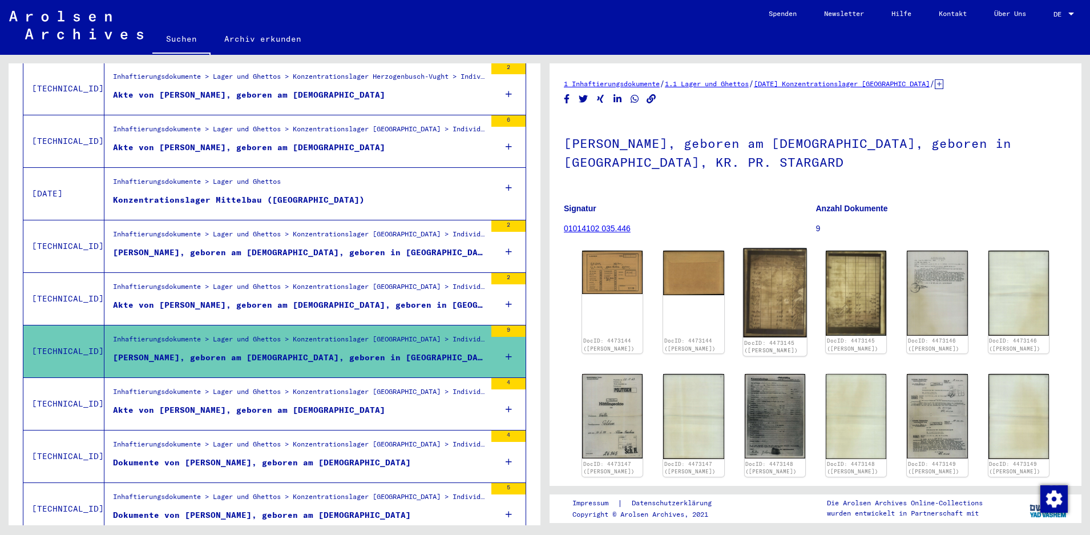
click at [779, 284] on img at bounding box center [775, 293] width 64 height 90
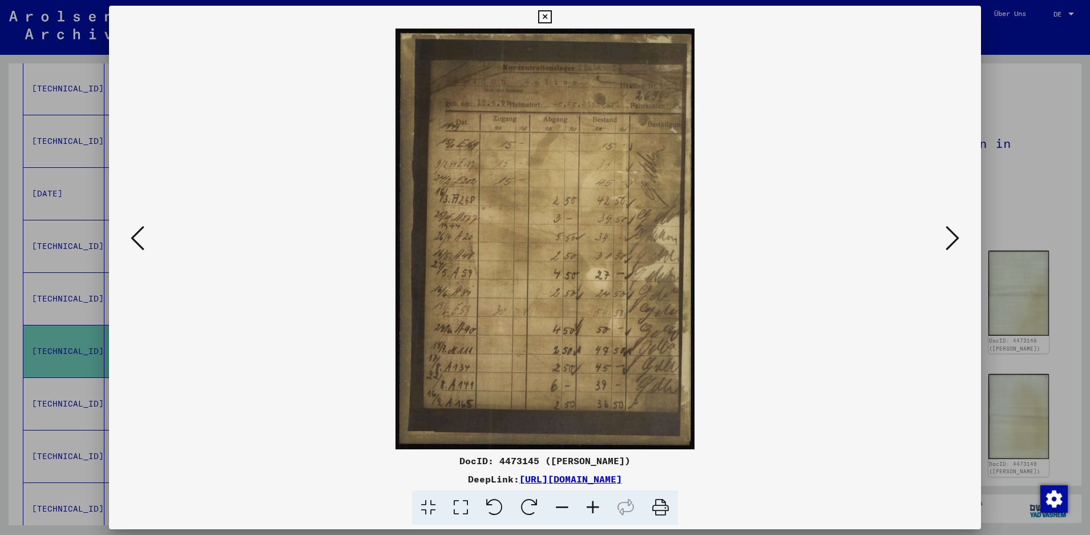
click at [551, 15] on icon at bounding box center [544, 17] width 13 height 14
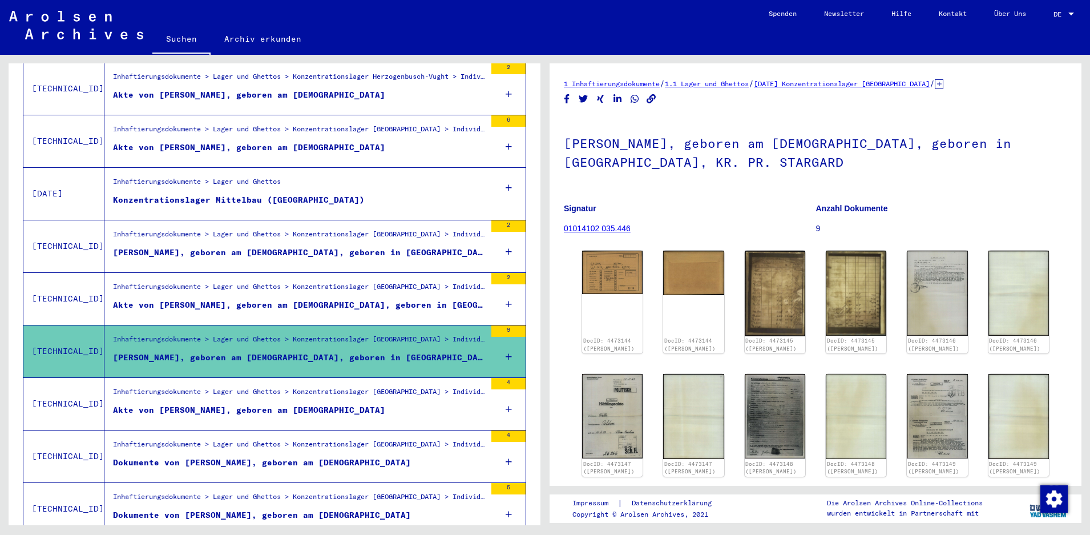
click at [267, 404] on div "Akte von [PERSON_NAME], geboren am [DEMOGRAPHIC_DATA]" at bounding box center [249, 410] width 272 height 12
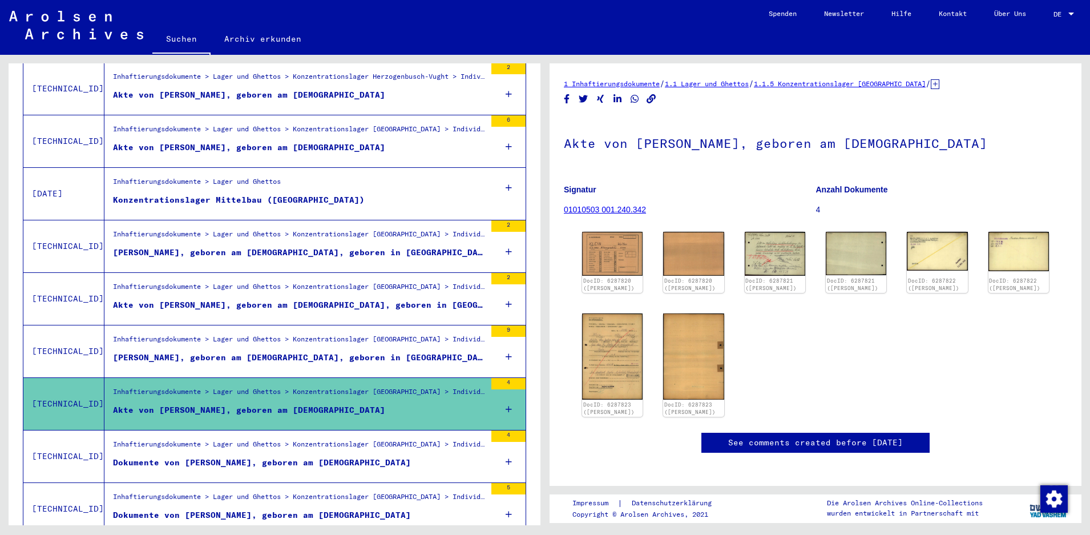
click at [261, 441] on div "Inhaftierungsdokumente > Lager und Ghettos > Konzentrationslager [GEOGRAPHIC_DA…" at bounding box center [299, 447] width 373 height 16
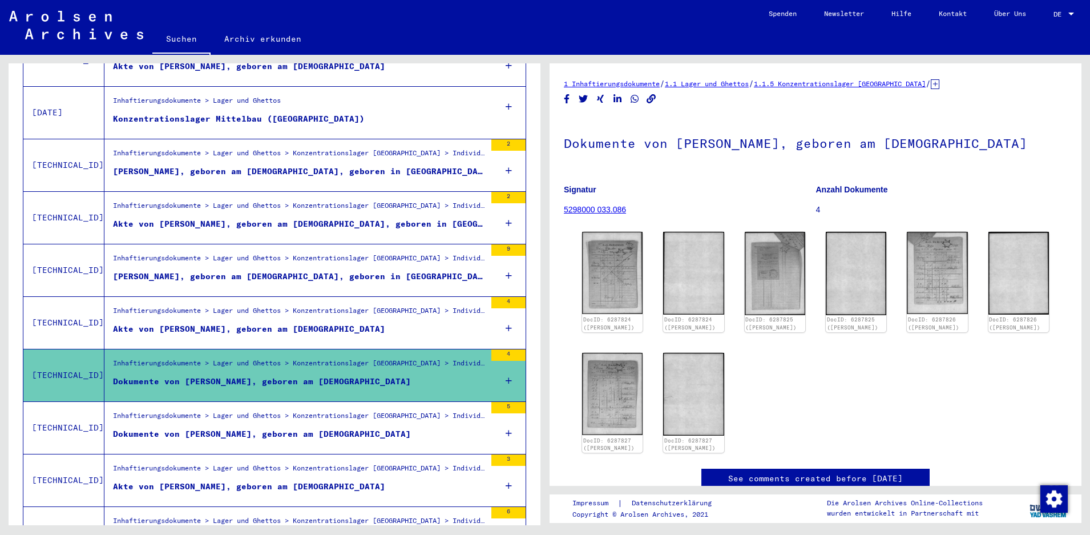
scroll to position [359, 0]
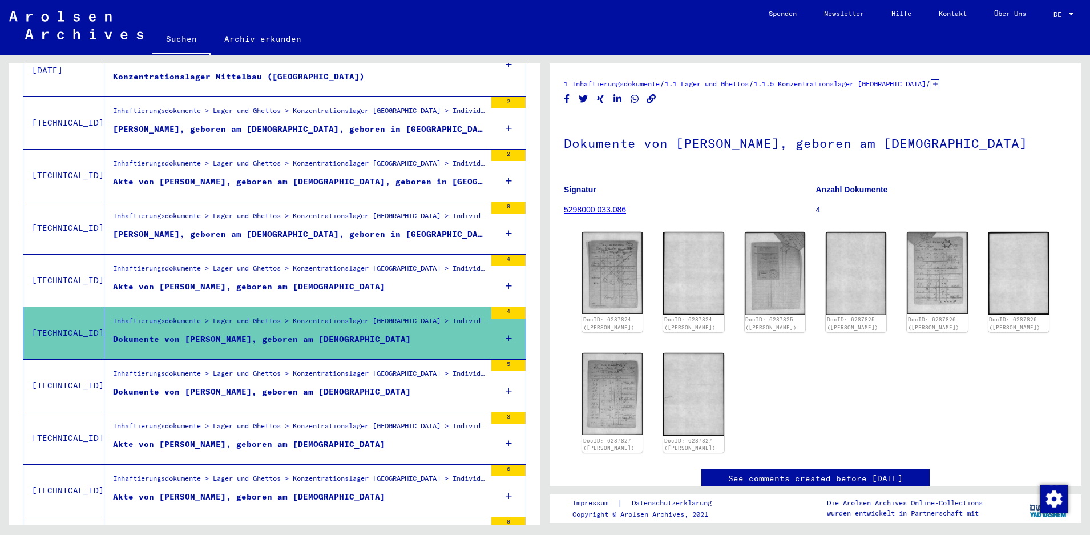
click at [258, 438] on div "Akte von [PERSON_NAME], geboren am [DEMOGRAPHIC_DATA]" at bounding box center [249, 444] width 272 height 12
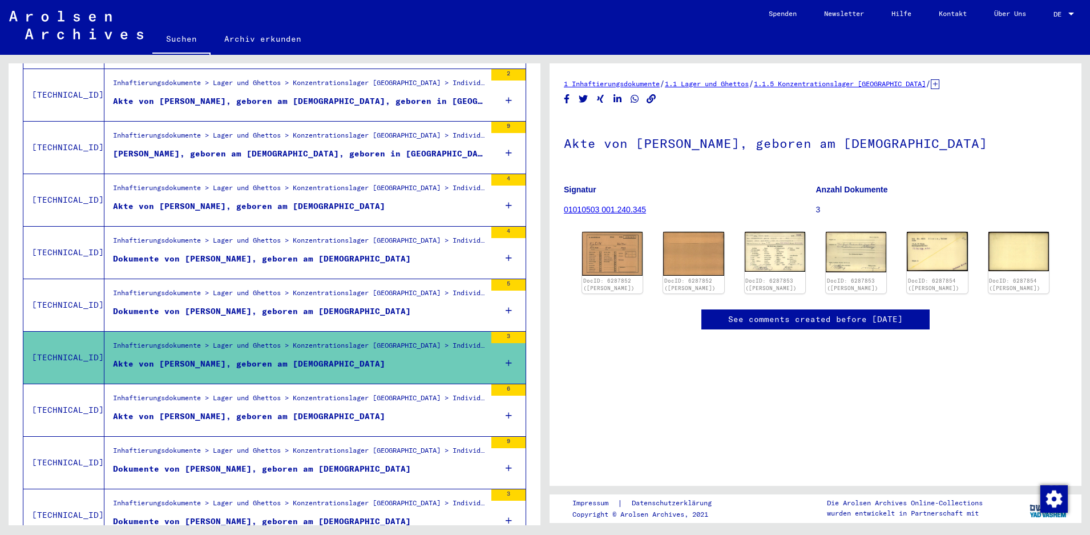
scroll to position [441, 0]
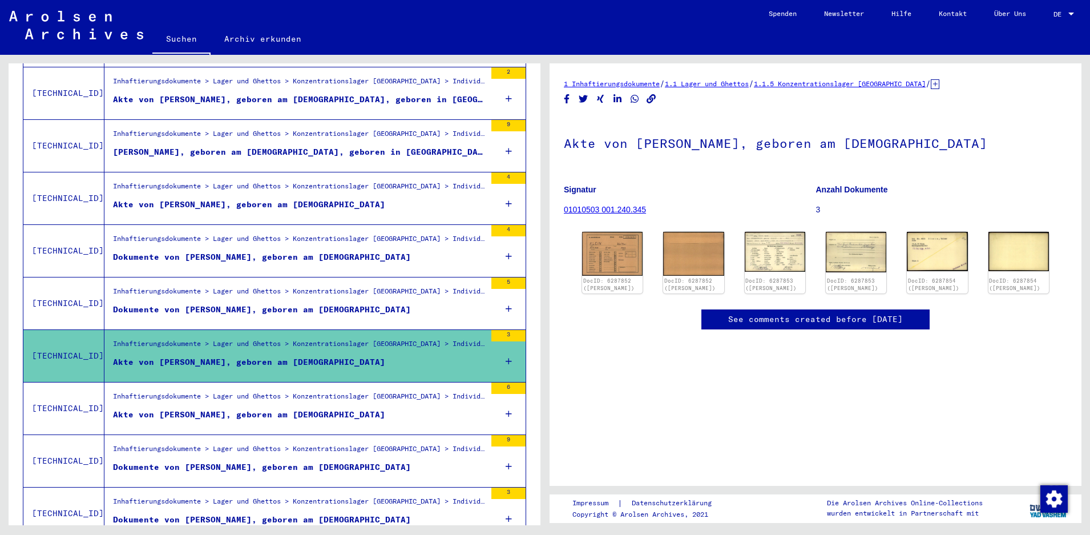
click at [273, 408] on div "Akte von [PERSON_NAME], geboren am [DEMOGRAPHIC_DATA]" at bounding box center [249, 414] width 272 height 12
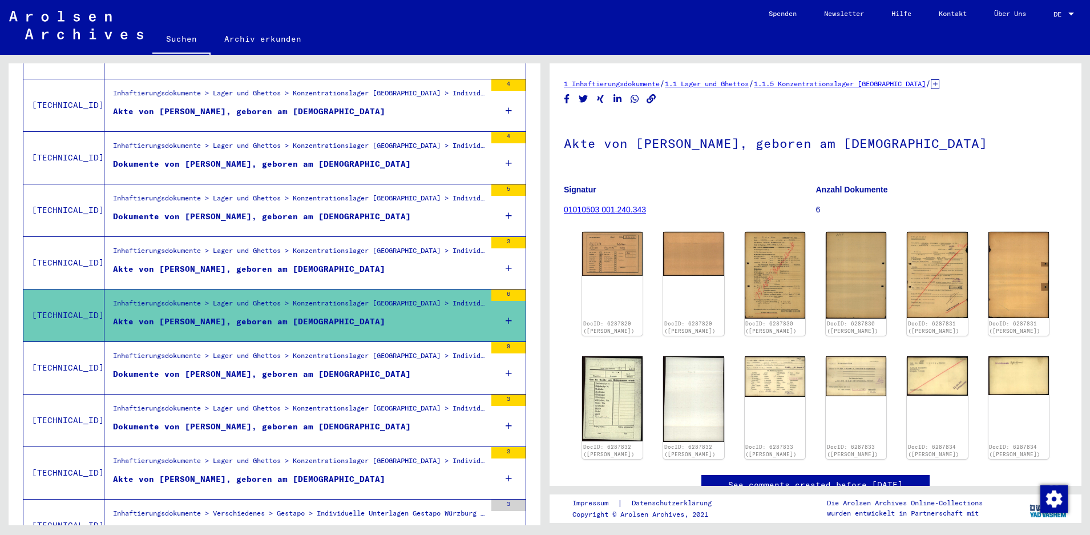
scroll to position [544, 0]
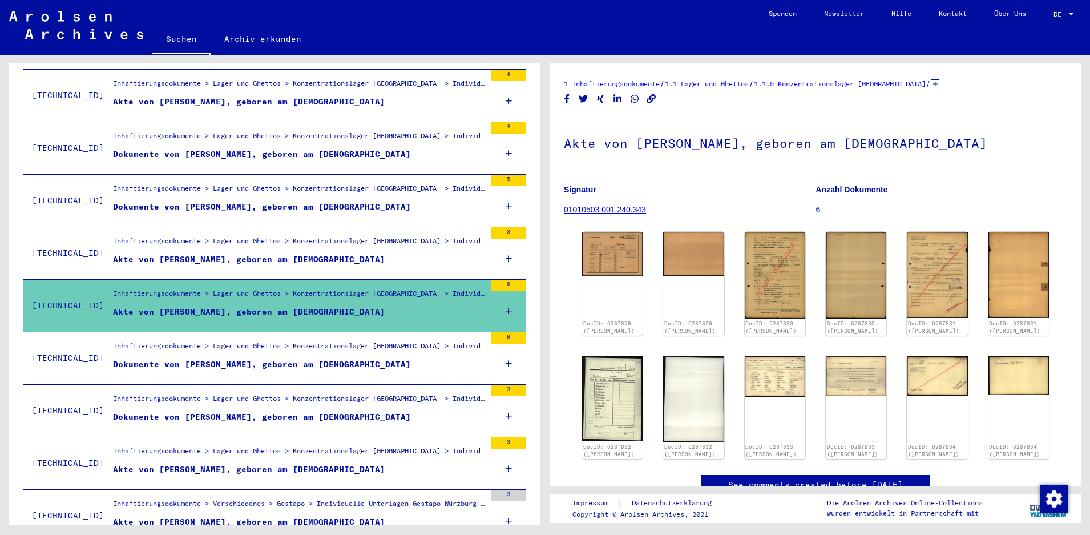
click at [305, 358] on div "Dokumente von [PERSON_NAME], geboren am [DEMOGRAPHIC_DATA]" at bounding box center [262, 364] width 298 height 12
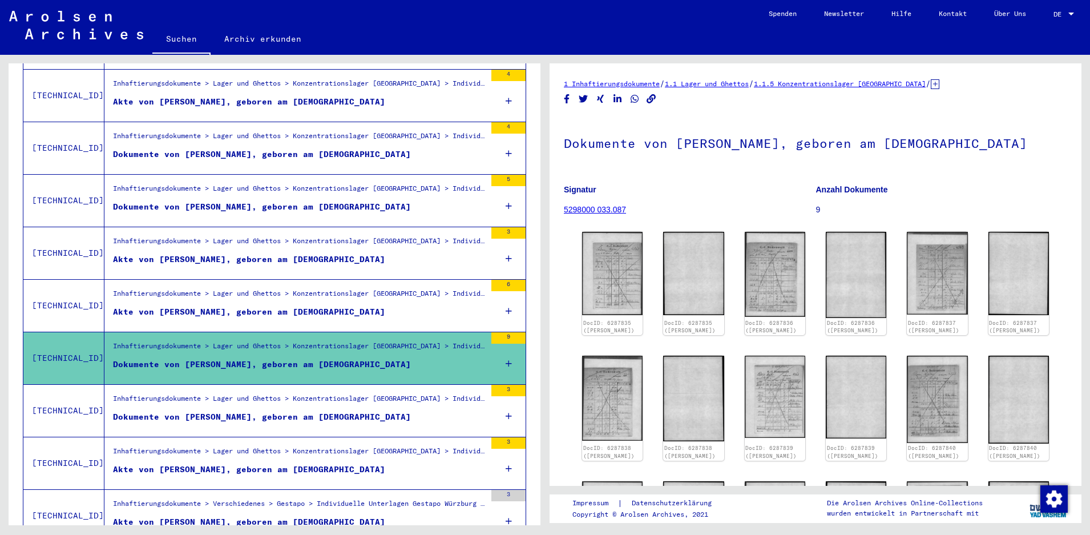
scroll to position [605, 0]
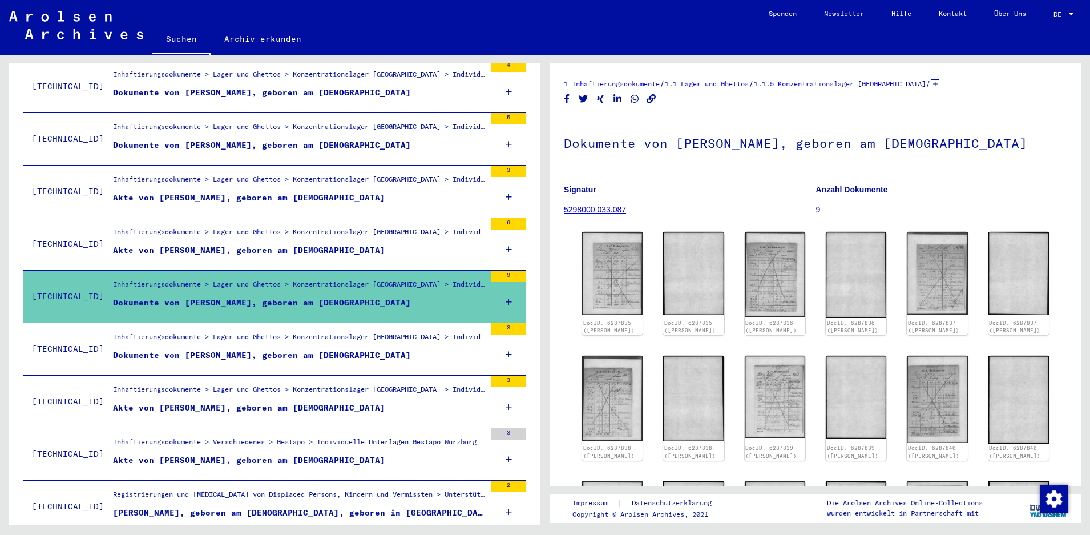
click at [305, 349] on div "Dokumente von [PERSON_NAME], geboren am [DEMOGRAPHIC_DATA]" at bounding box center [262, 355] width 298 height 12
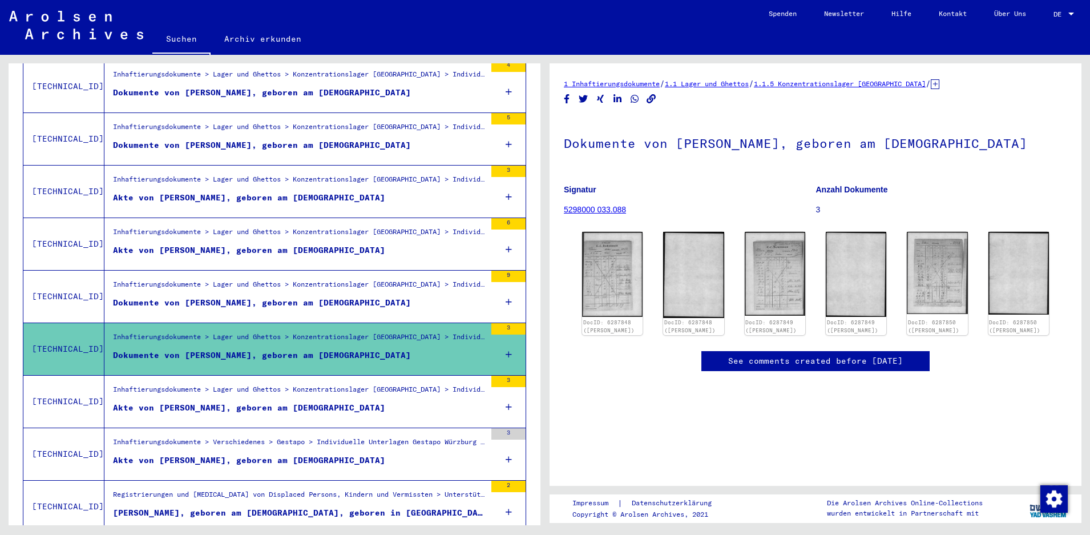
click at [305, 386] on div "Inhaftierungsdokumente > Lager und Ghettos > Konzentrationslager [GEOGRAPHIC_DA…" at bounding box center [299, 392] width 373 height 16
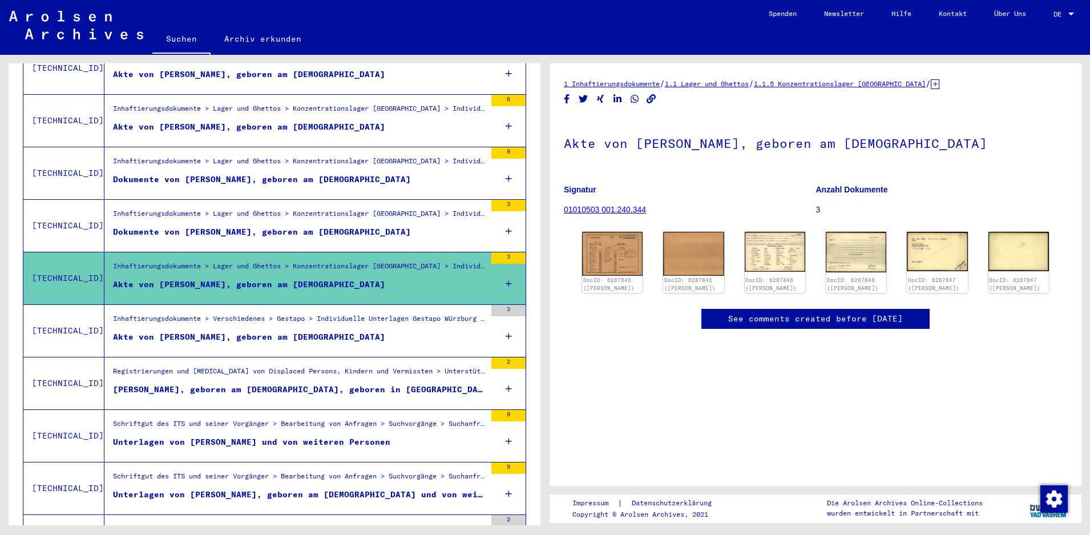
scroll to position [852, 0]
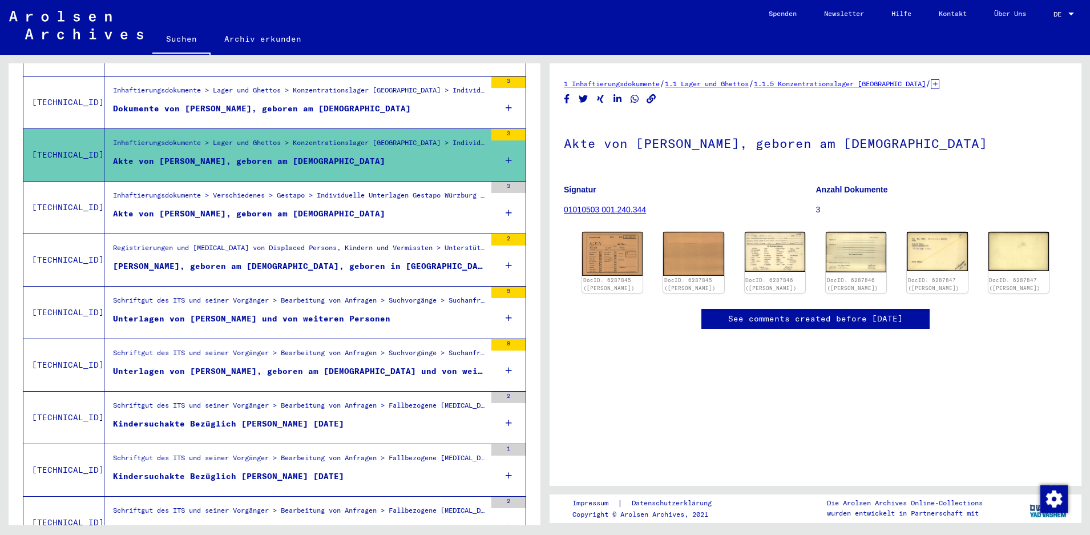
click at [343, 260] on div "[PERSON_NAME], geboren am [DEMOGRAPHIC_DATA], geboren in [GEOGRAPHIC_DATA]" at bounding box center [299, 266] width 373 height 12
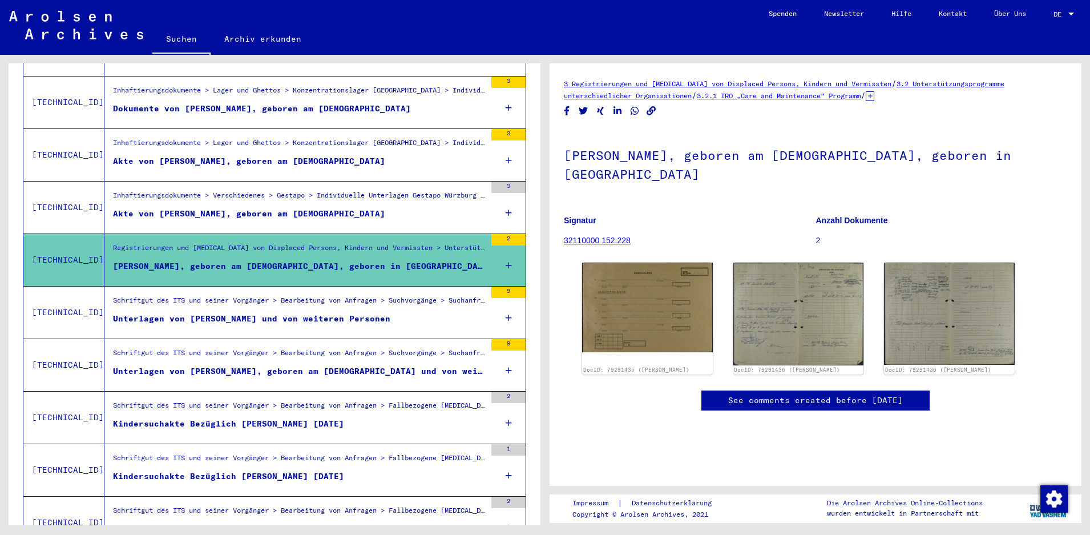
click at [345, 297] on div "Schriftgut des ITS und seiner Vorgänger > Bearbeitung von Anfragen > Suchvorgän…" at bounding box center [299, 303] width 373 height 16
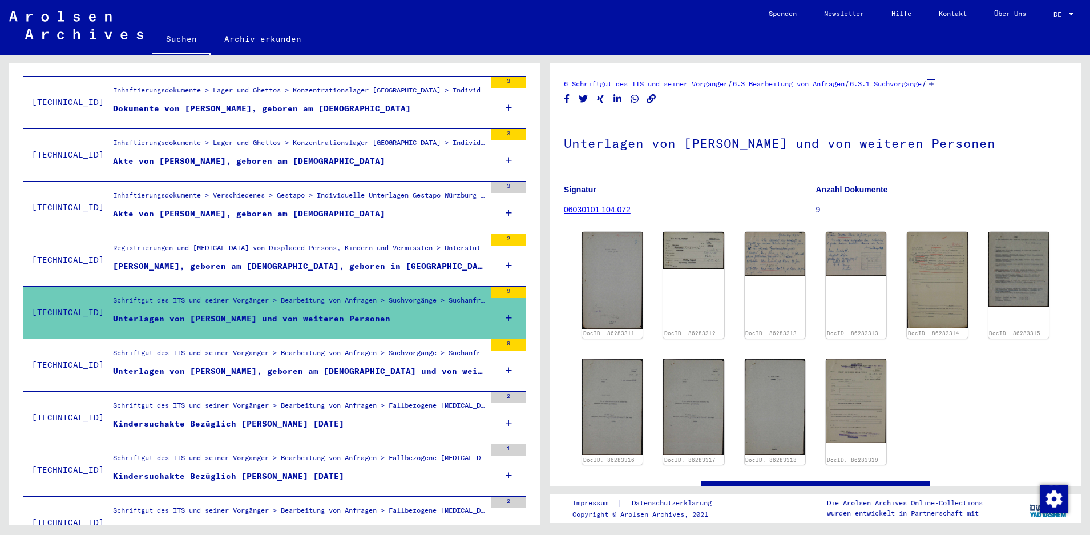
click at [356, 260] on div "[PERSON_NAME], geboren am [DEMOGRAPHIC_DATA], geboren in [GEOGRAPHIC_DATA]" at bounding box center [299, 266] width 373 height 12
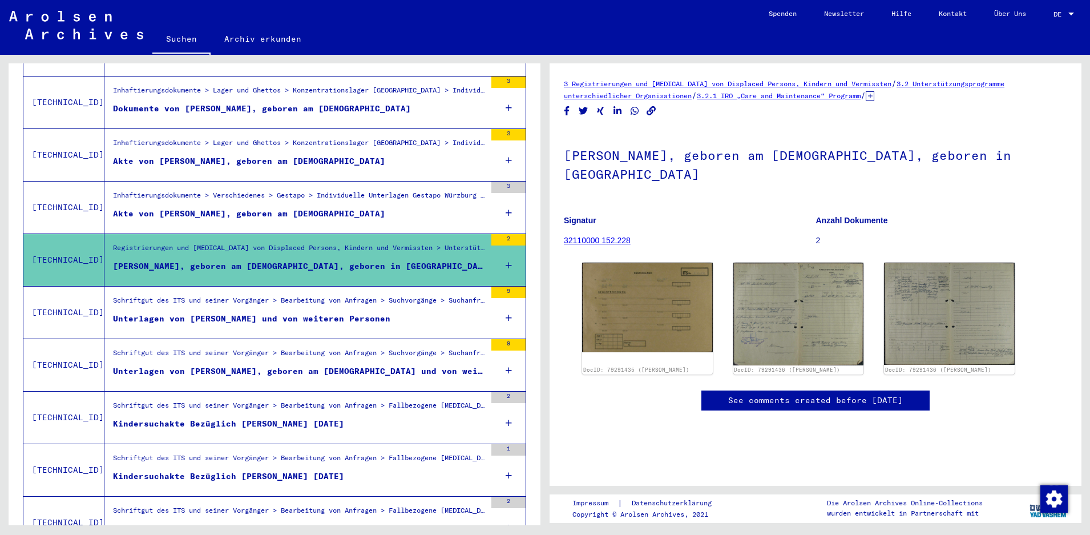
click at [345, 313] on figure "Unterlagen von [PERSON_NAME] und von weiteren Personen" at bounding box center [299, 321] width 373 height 17
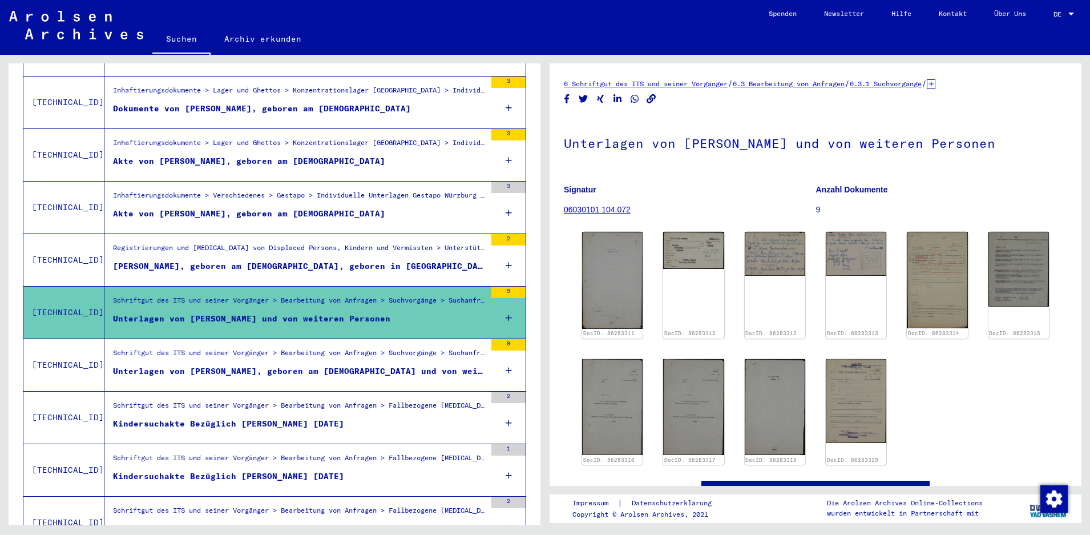
click at [335, 350] on div "Schriftgut des ITS und seiner Vorgänger > Bearbeitung von Anfragen > Suchvorgän…" at bounding box center [299, 355] width 373 height 16
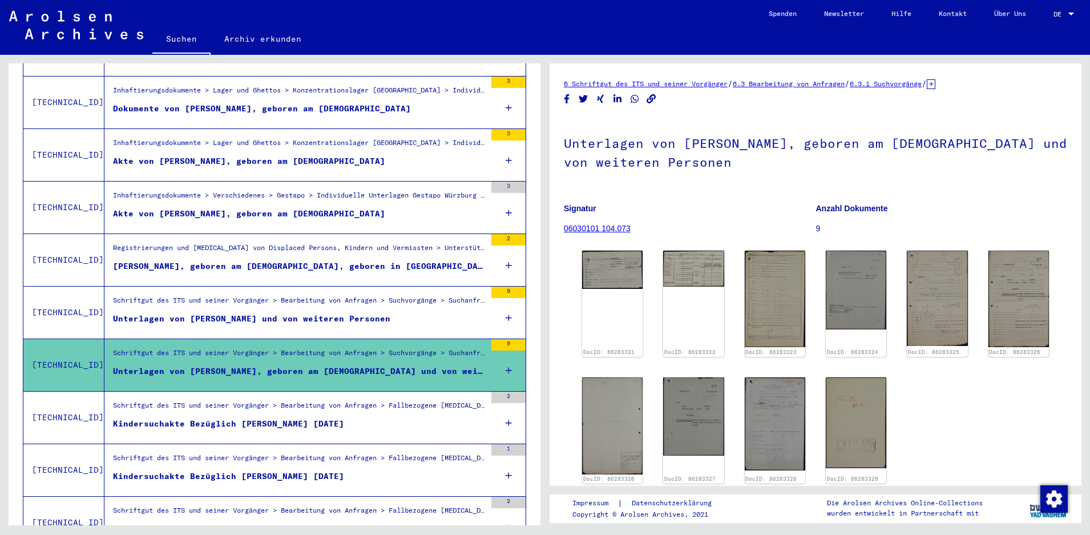
click at [301, 403] on div "Schriftgut des ITS und seiner Vorgänger > Bearbeitung von Anfragen > Fallbezoge…" at bounding box center [299, 408] width 373 height 16
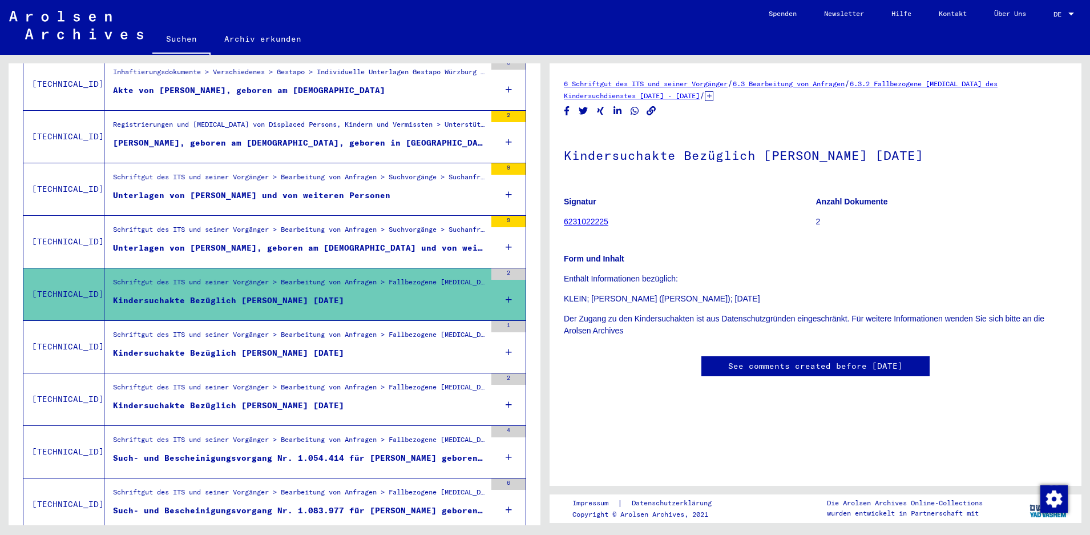
scroll to position [1078, 0]
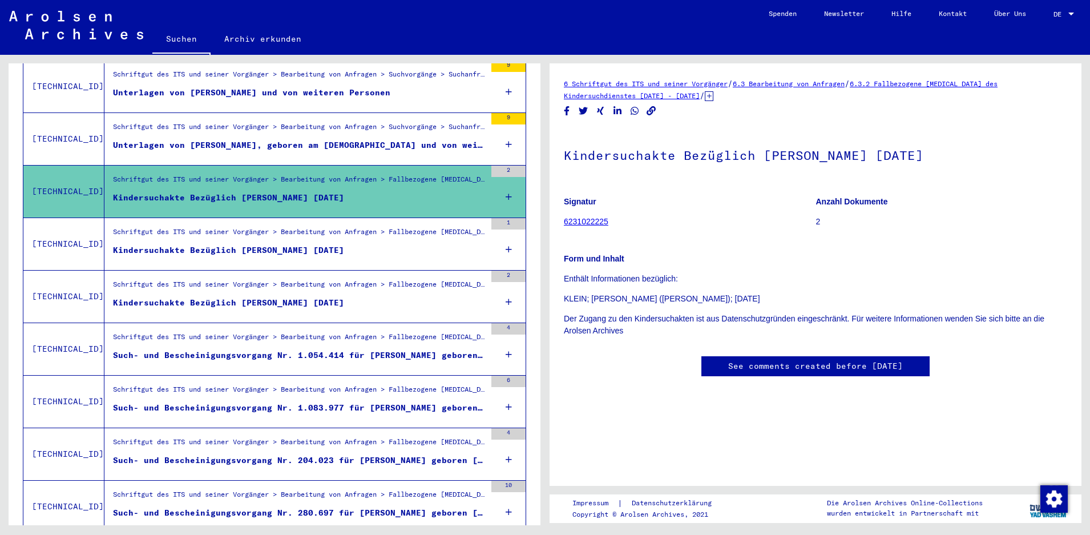
click at [321, 436] on div "Schriftgut des ITS und seiner Vorgänger > Bearbeitung von Anfragen > Fallbezoge…" at bounding box center [299, 444] width 373 height 16
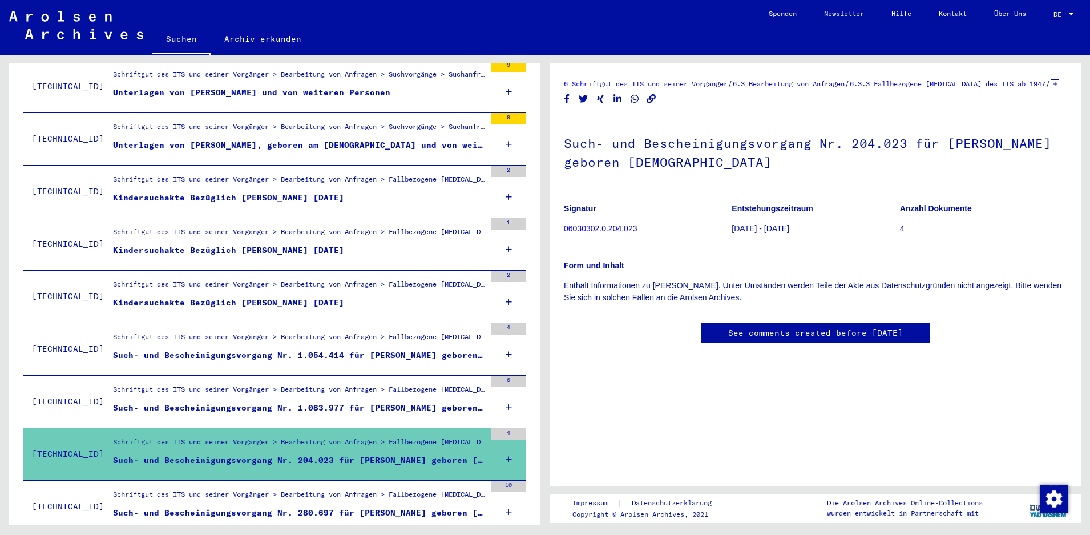
click at [325, 386] on div "Schriftgut des ITS und seiner Vorgänger > Bearbeitung von Anfragen > Fallbezoge…" at bounding box center [299, 392] width 373 height 16
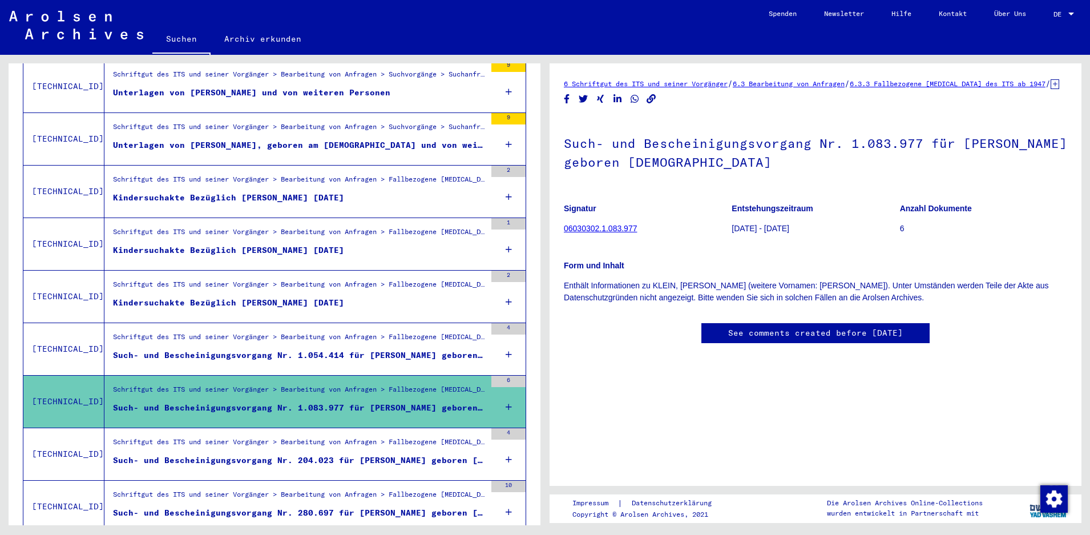
click at [333, 349] on div "Such- und Bescheinigungsvorgang Nr. 1.054.414 für [PERSON_NAME] geboren [DEMOGR…" at bounding box center [299, 355] width 373 height 12
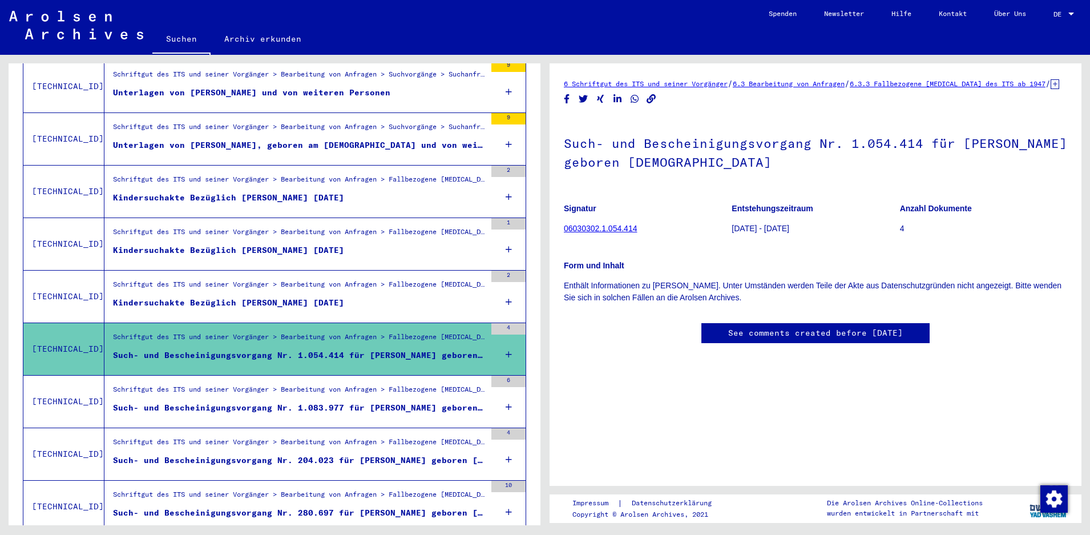
click at [343, 297] on div "Kindersuchakte Bezüglich [PERSON_NAME] [DATE]" at bounding box center [228, 303] width 231 height 12
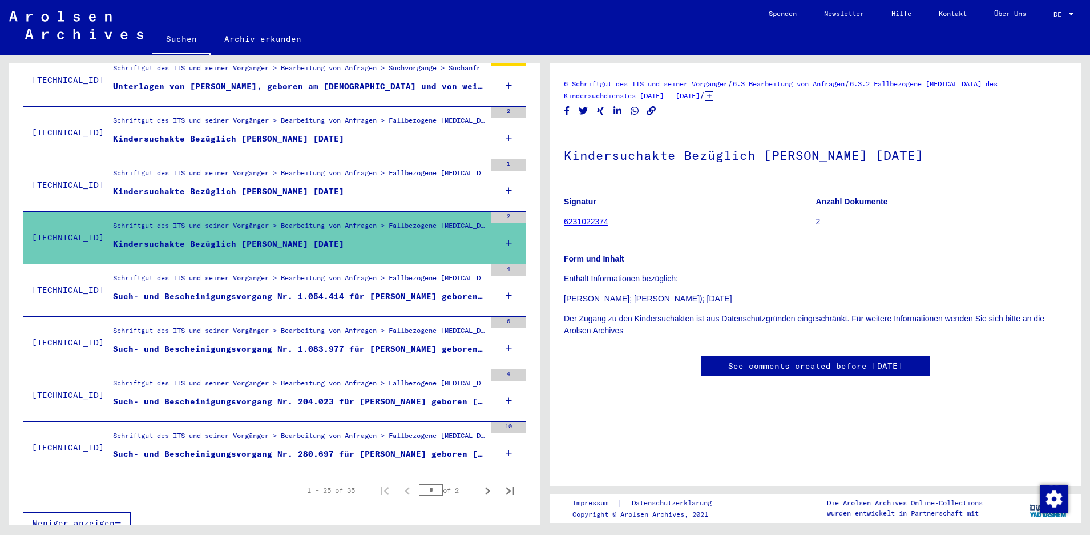
scroll to position [1139, 0]
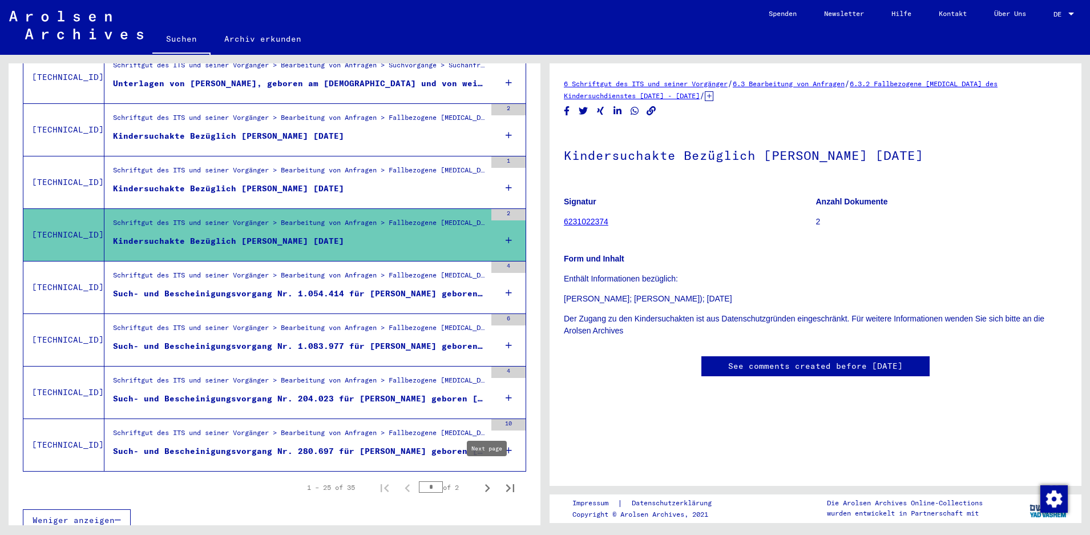
click at [489, 480] on icon "Next page" at bounding box center [487, 488] width 16 height 16
type input "*"
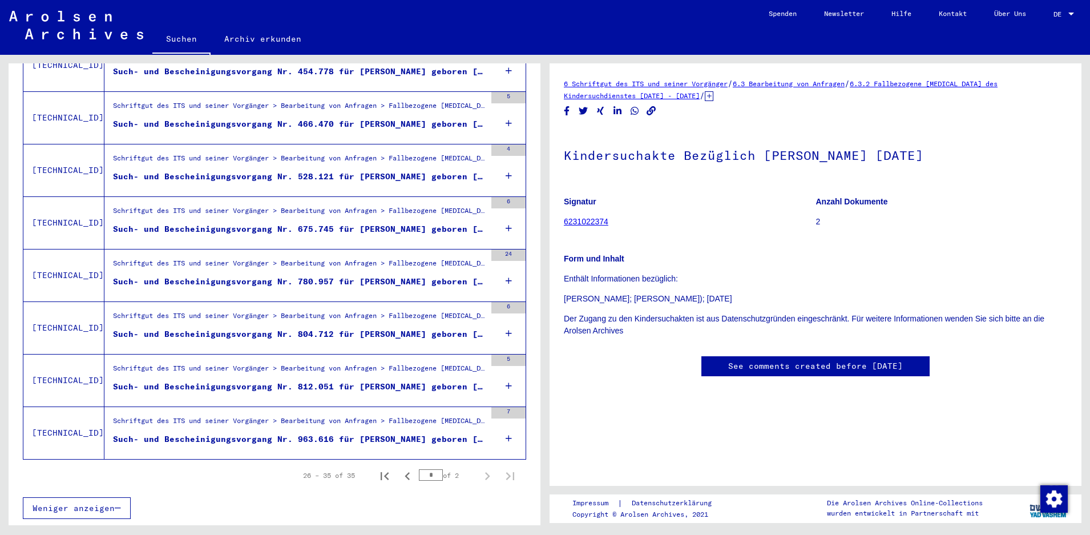
scroll to position [352, 0]
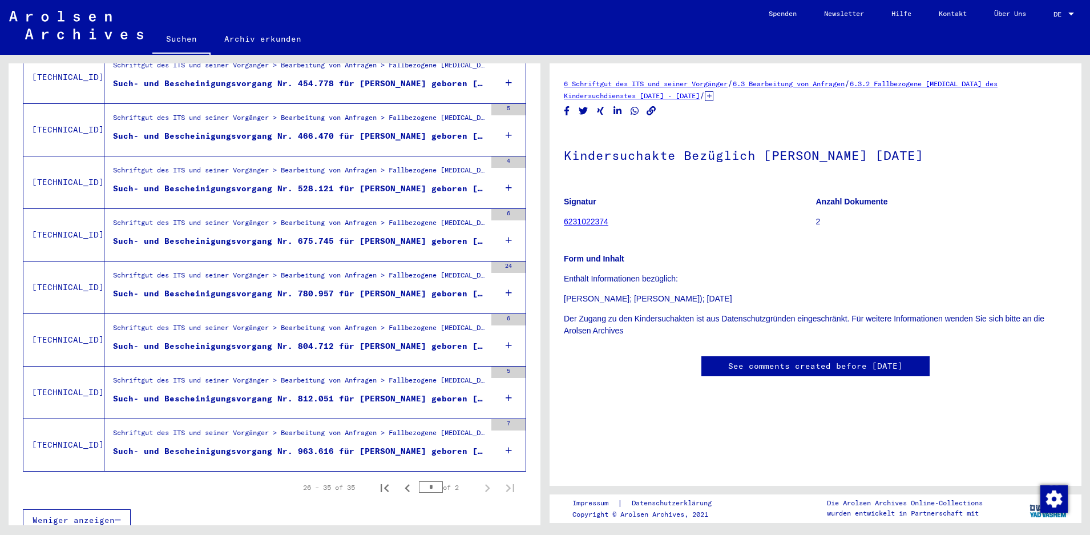
click at [309, 445] on div "Such- und Bescheinigungsvorgang Nr. 963.616 für [PERSON_NAME] geboren [DEMOGRAP…" at bounding box center [299, 451] width 373 height 12
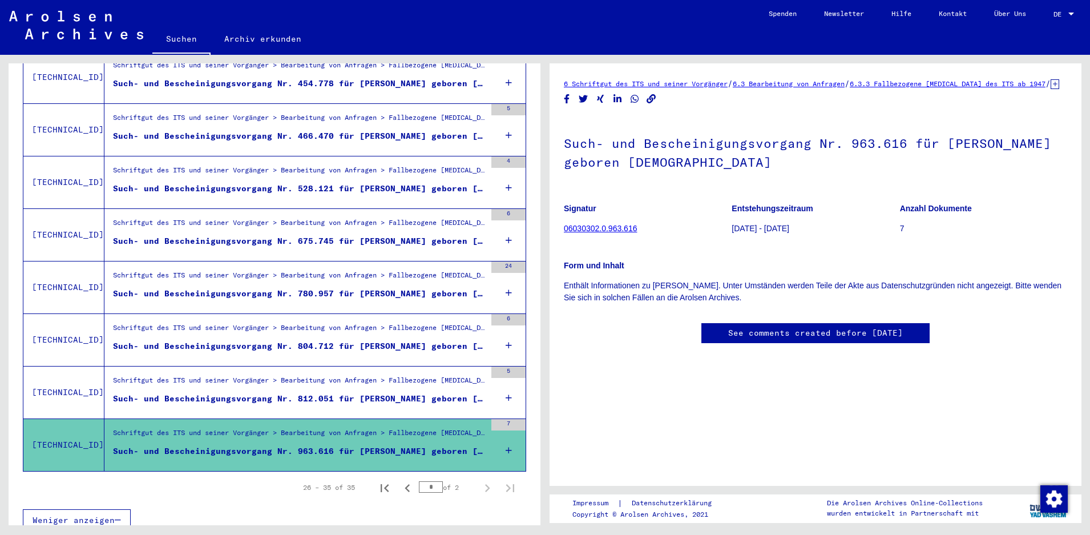
click at [321, 375] on div "Schriftgut des ITS und seiner Vorgänger > Bearbeitung von Anfragen > Fallbezoge…" at bounding box center [299, 383] width 373 height 16
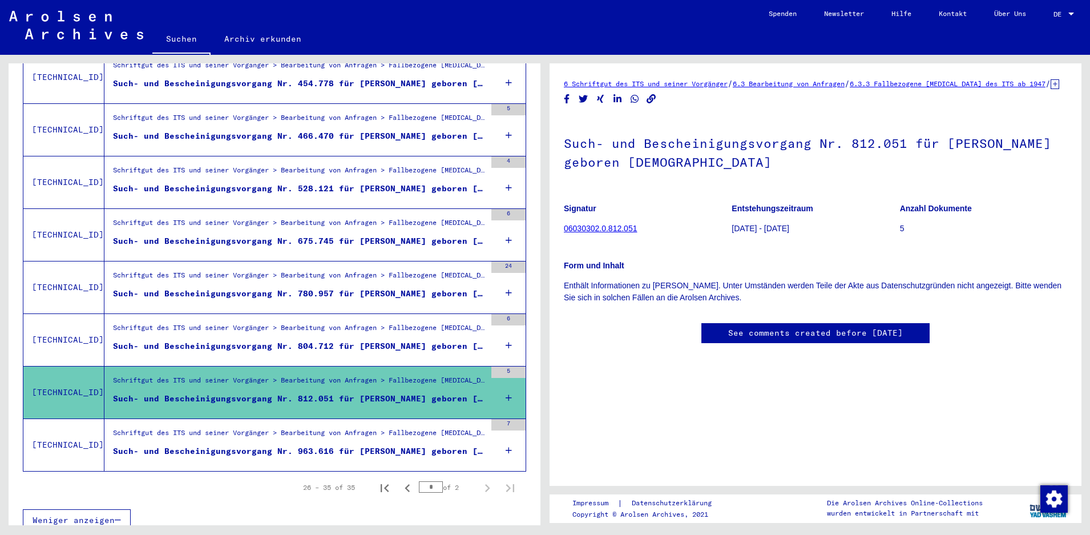
click at [322, 327] on figure "Schriftgut des ITS und seiner Vorgänger > Bearbeitung von Anfragen > Fallbezoge…" at bounding box center [299, 330] width 373 height 17
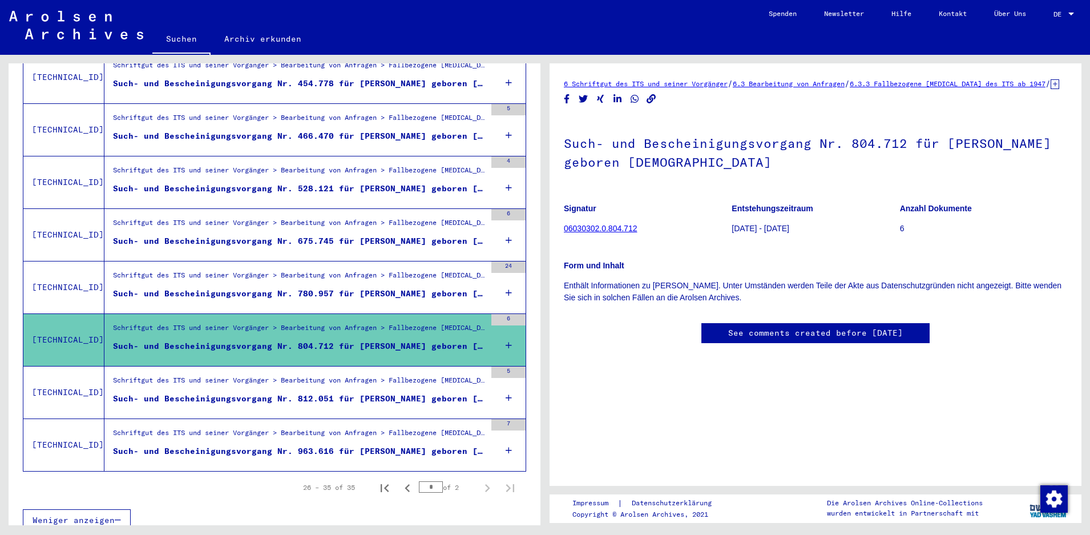
click at [330, 274] on figure "Schriftgut des ITS und seiner Vorgänger > Bearbeitung von Anfragen > Fallbezoge…" at bounding box center [299, 278] width 373 height 17
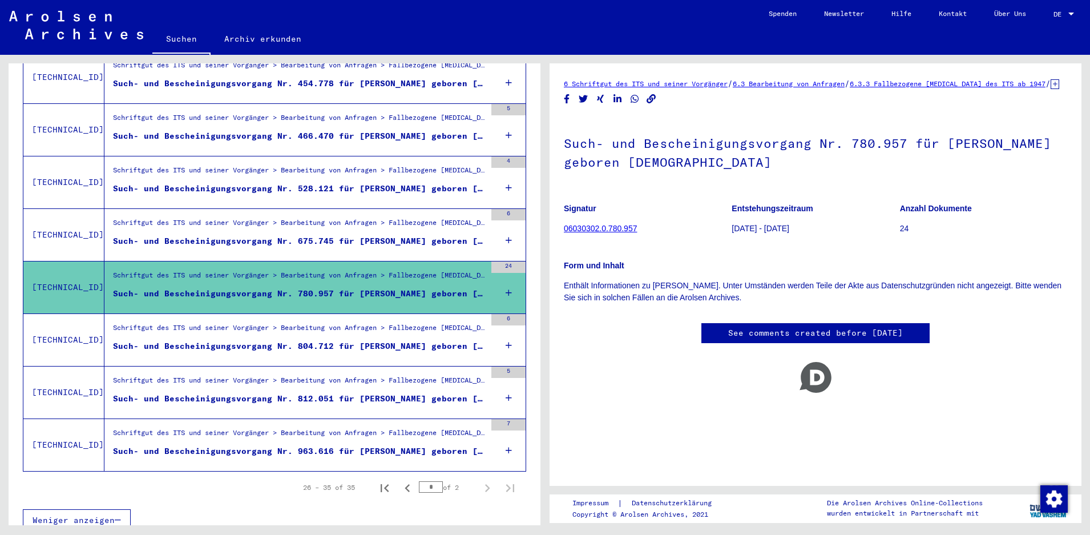
click at [331, 217] on div "Schriftgut des ITS und seiner Vorgänger > Bearbeitung von Anfragen > Fallbezoge…" at bounding box center [299, 225] width 373 height 16
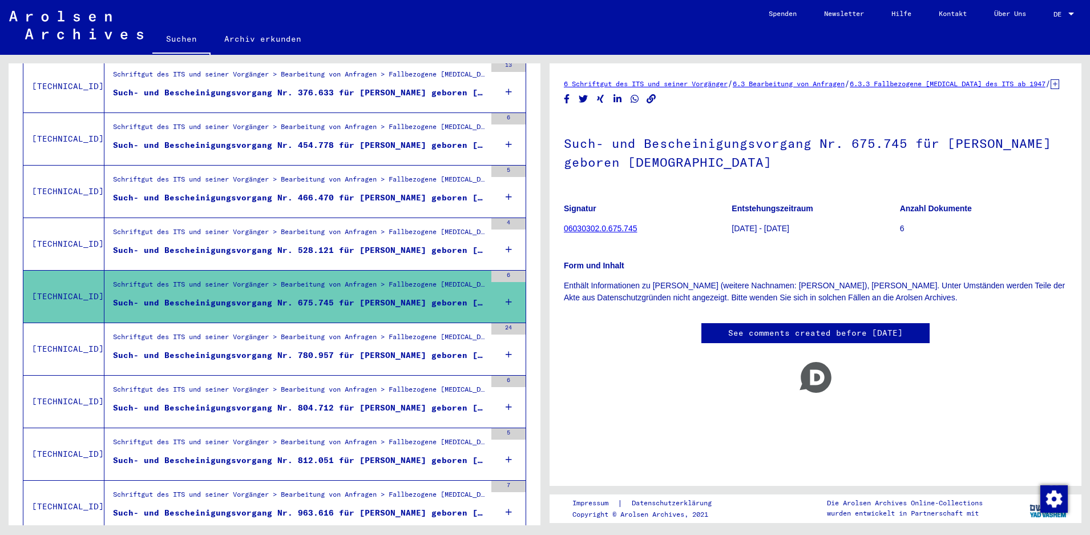
scroll to position [249, 0]
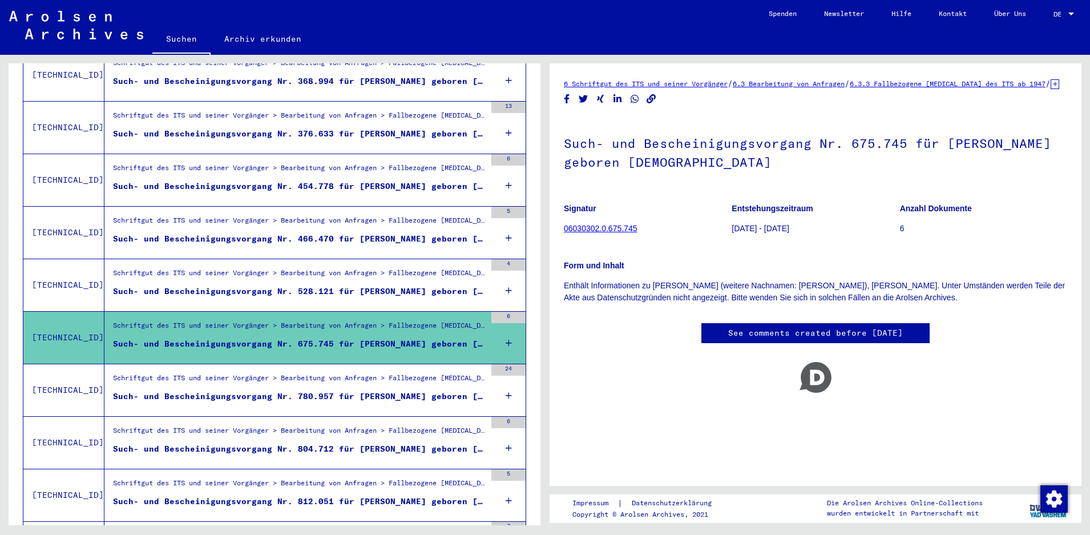
click at [345, 268] on div "Schriftgut des ITS und seiner Vorgänger > Bearbeitung von Anfragen > Fallbezoge…" at bounding box center [299, 276] width 373 height 16
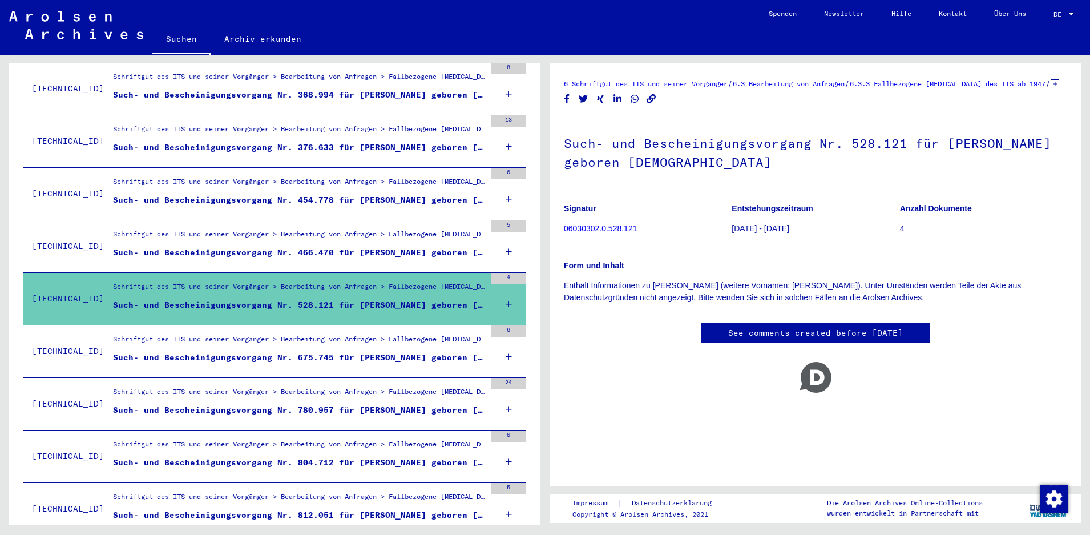
scroll to position [229, 0]
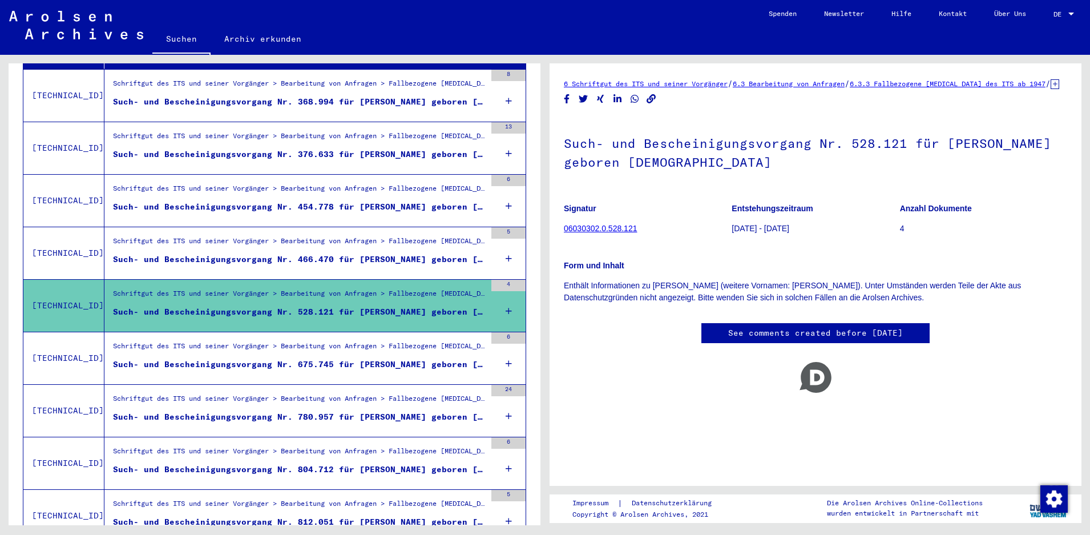
click at [341, 236] on div "Schriftgut des ITS und seiner Vorgänger > Bearbeitung von Anfragen > Fallbezoge…" at bounding box center [299, 244] width 373 height 16
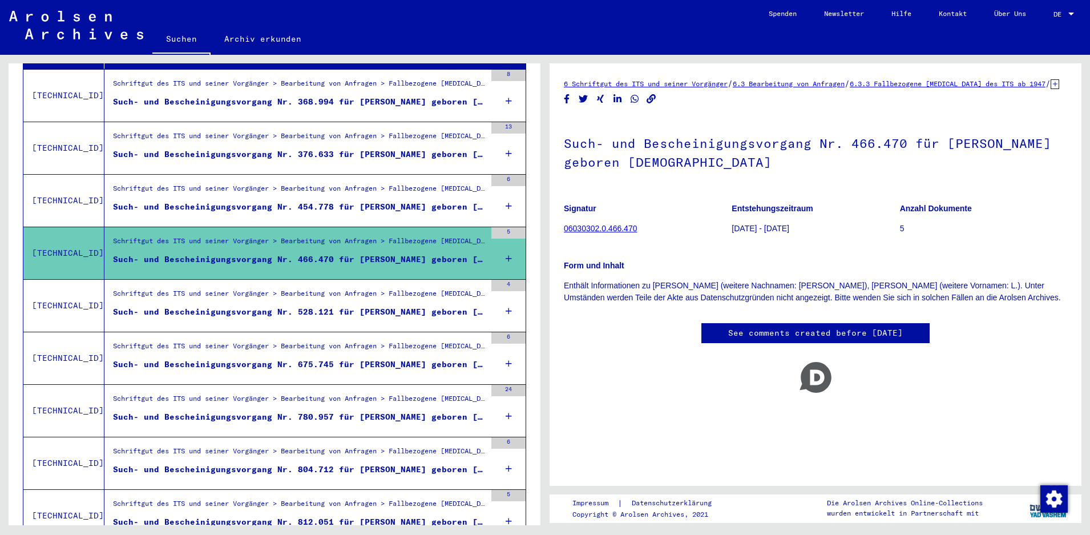
click at [341, 188] on mat-grid-list "Schriftgut des ITS und seiner Vorgänger > Bearbeitung von Anfragen > Fallbezoge…" at bounding box center [299, 200] width 373 height 35
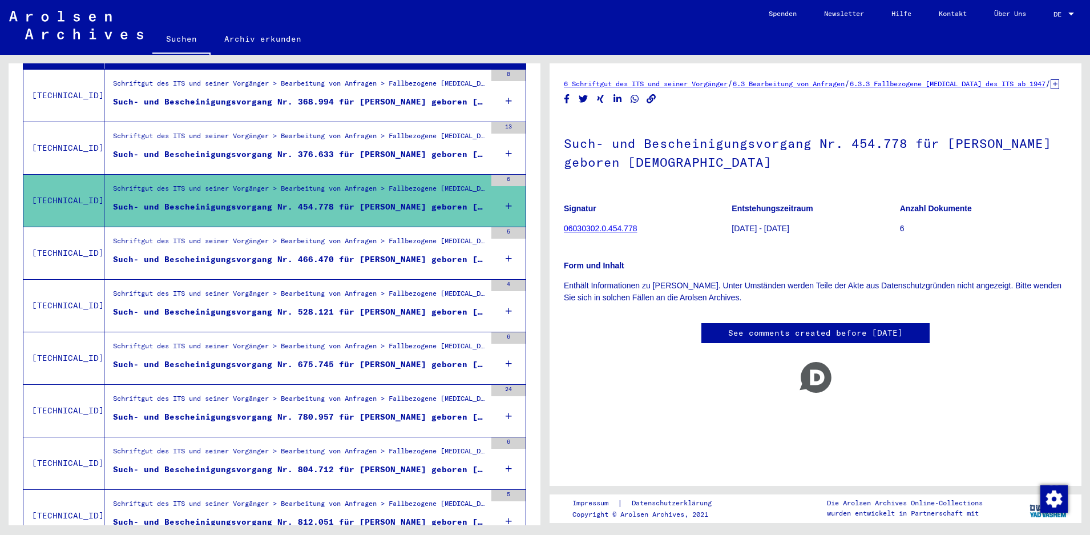
scroll to position [147, 0]
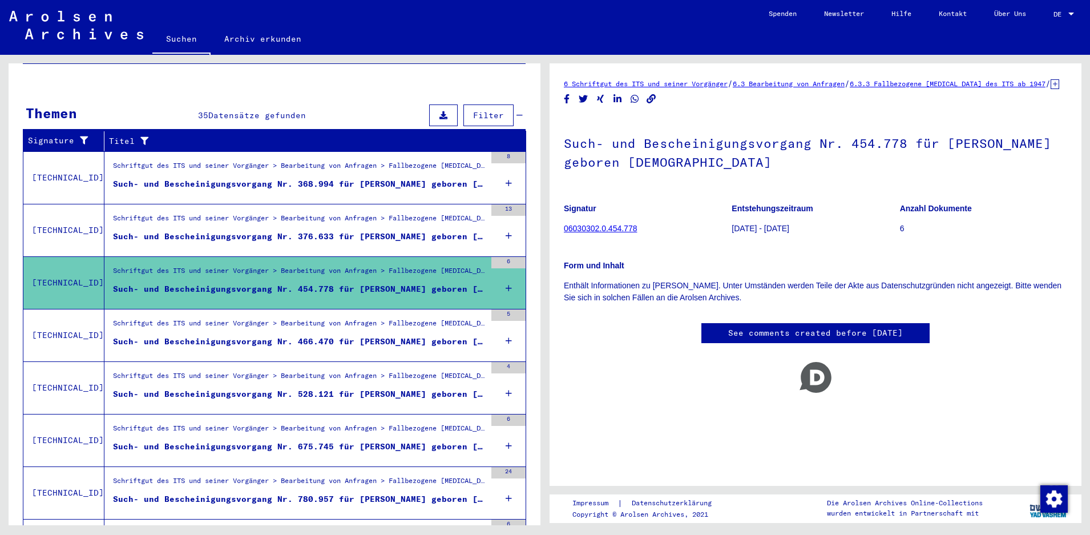
click at [342, 230] on div "Such- und Bescheinigungsvorgang Nr. 376.633 für [PERSON_NAME] geboren [DEMOGRAP…" at bounding box center [299, 236] width 373 height 12
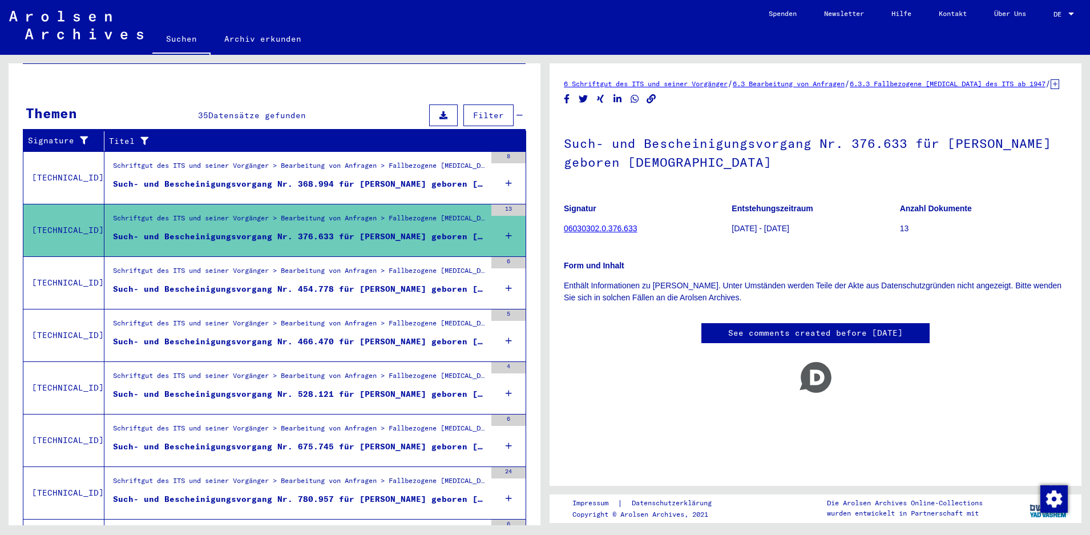
click at [344, 165] on figure "Schriftgut des ITS und seiner Vorgänger > Bearbeitung von Anfragen > Fallbezoge…" at bounding box center [299, 168] width 373 height 17
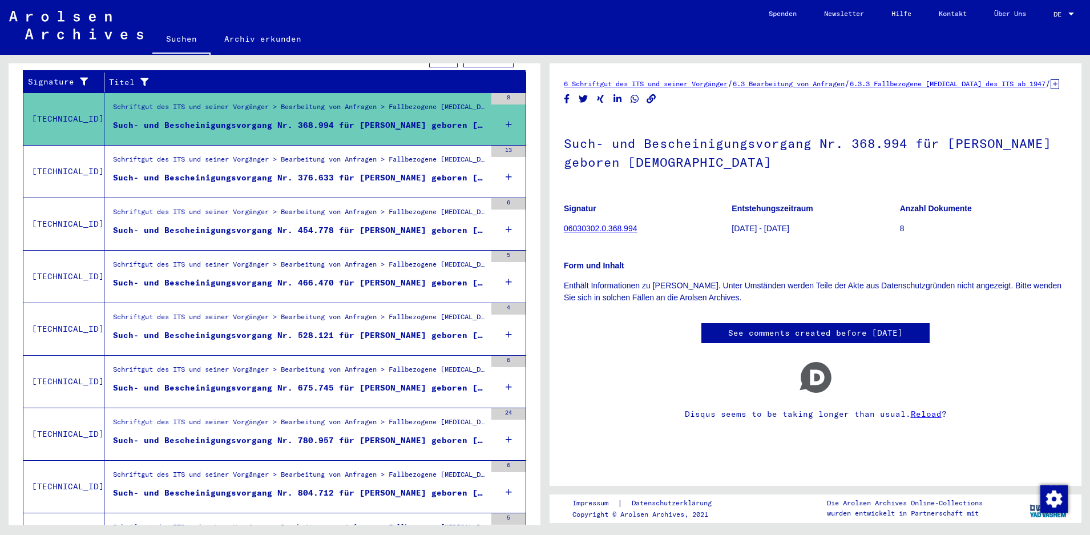
scroll to position [103, 0]
